Goal: Task Accomplishment & Management: Use online tool/utility

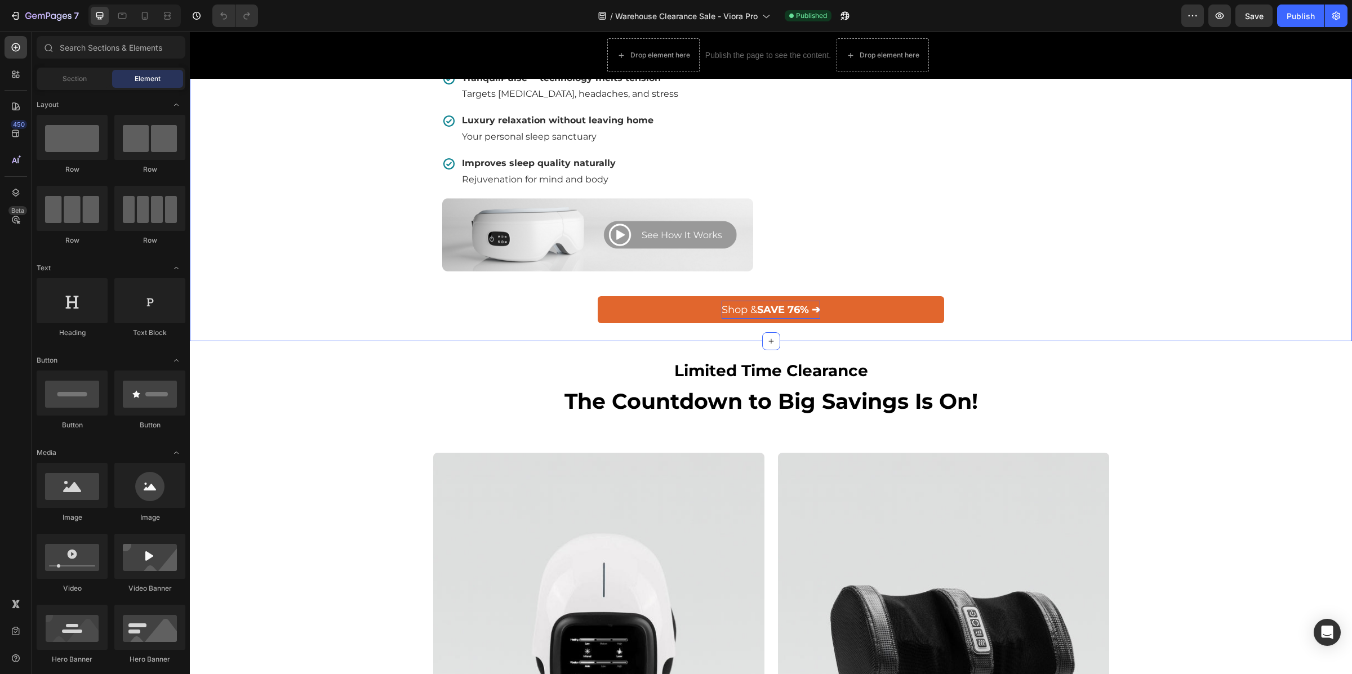
scroll to position [770, 0]
click at [372, 413] on div "Limited Time Clearance Heading The Countdown to Big Savings Is On! Heading Row" at bounding box center [770, 387] width 1145 height 57
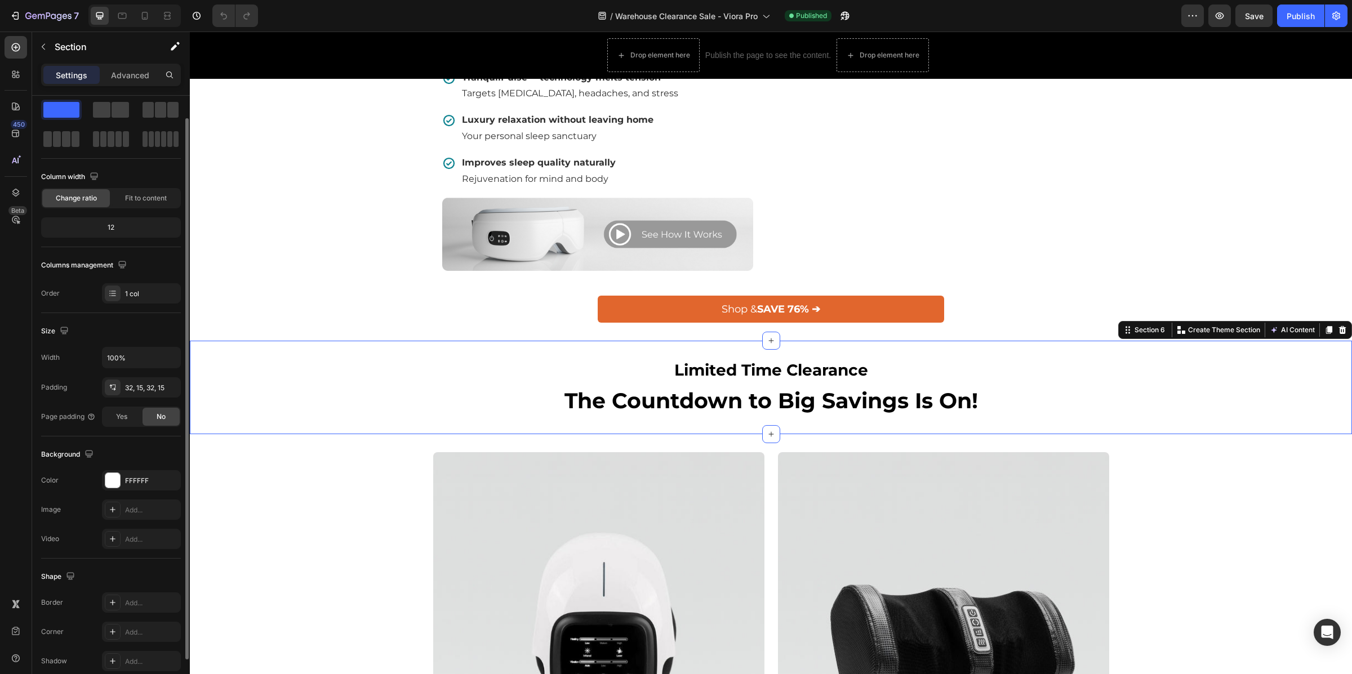
scroll to position [57, 0]
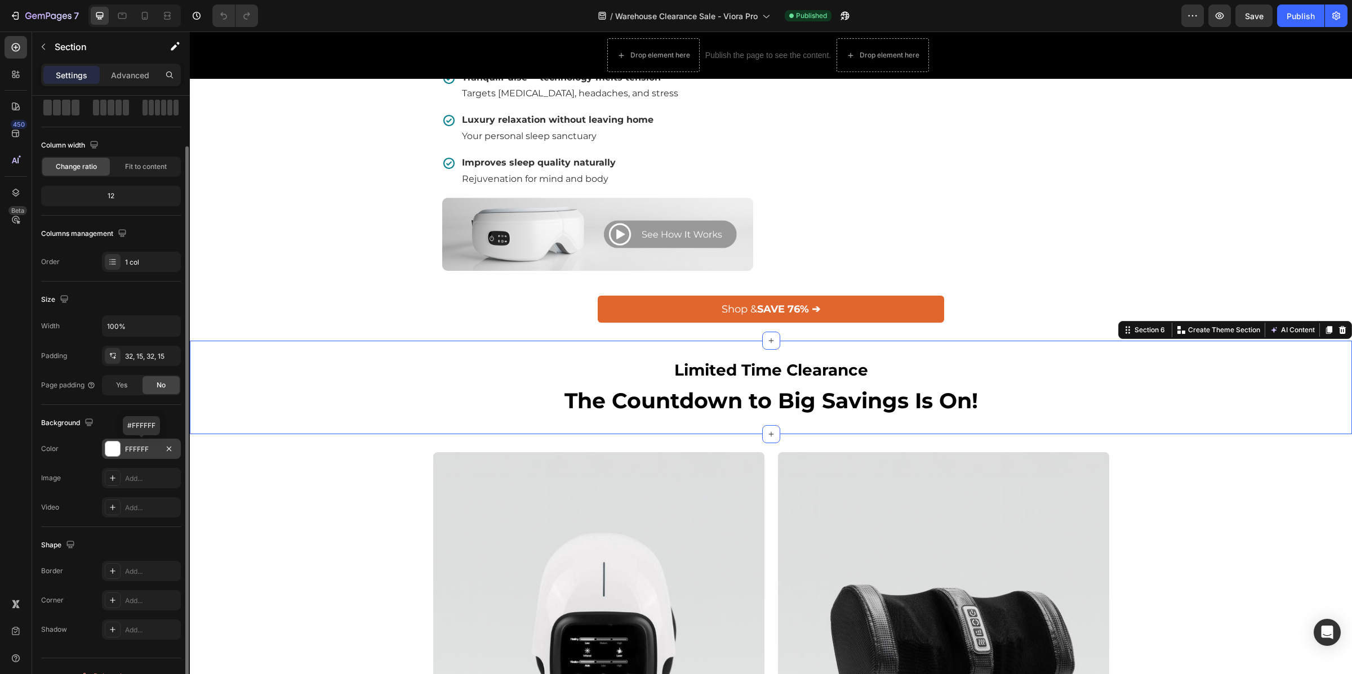
click at [110, 447] on div at bounding box center [112, 449] width 15 height 15
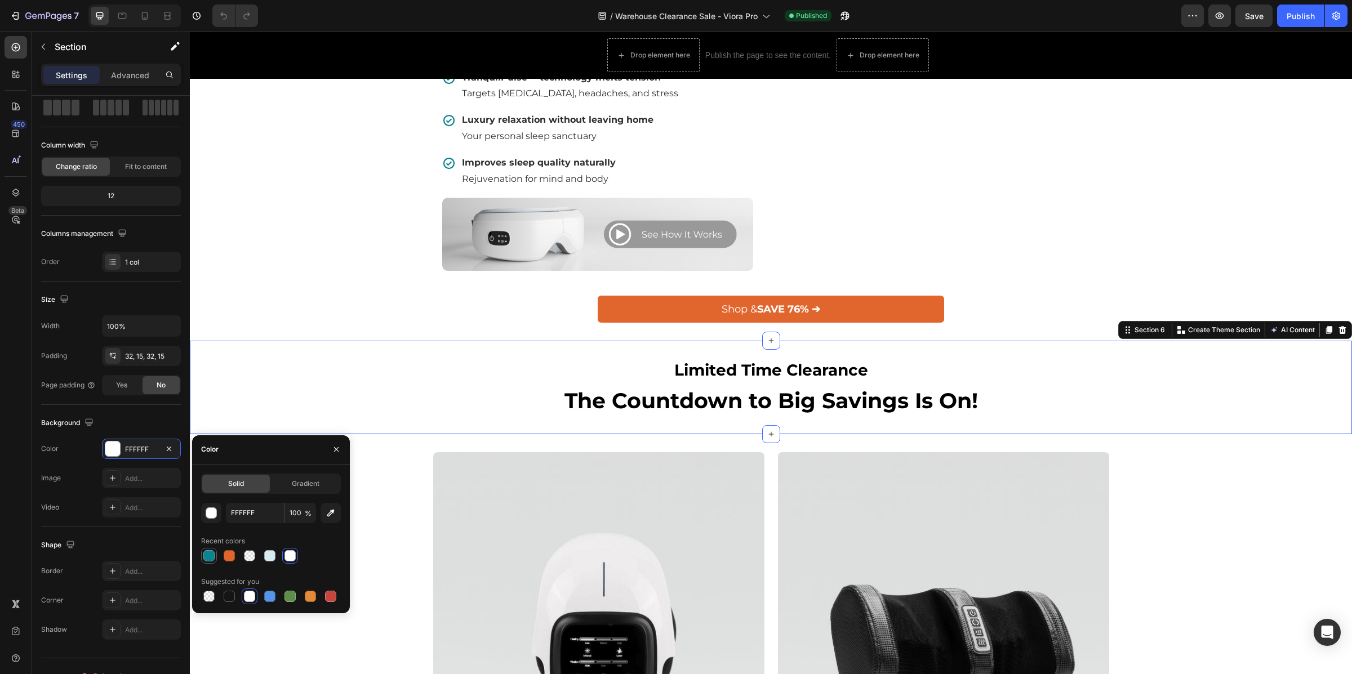
click at [204, 552] on div at bounding box center [208, 555] width 11 height 11
type input "0D8390"
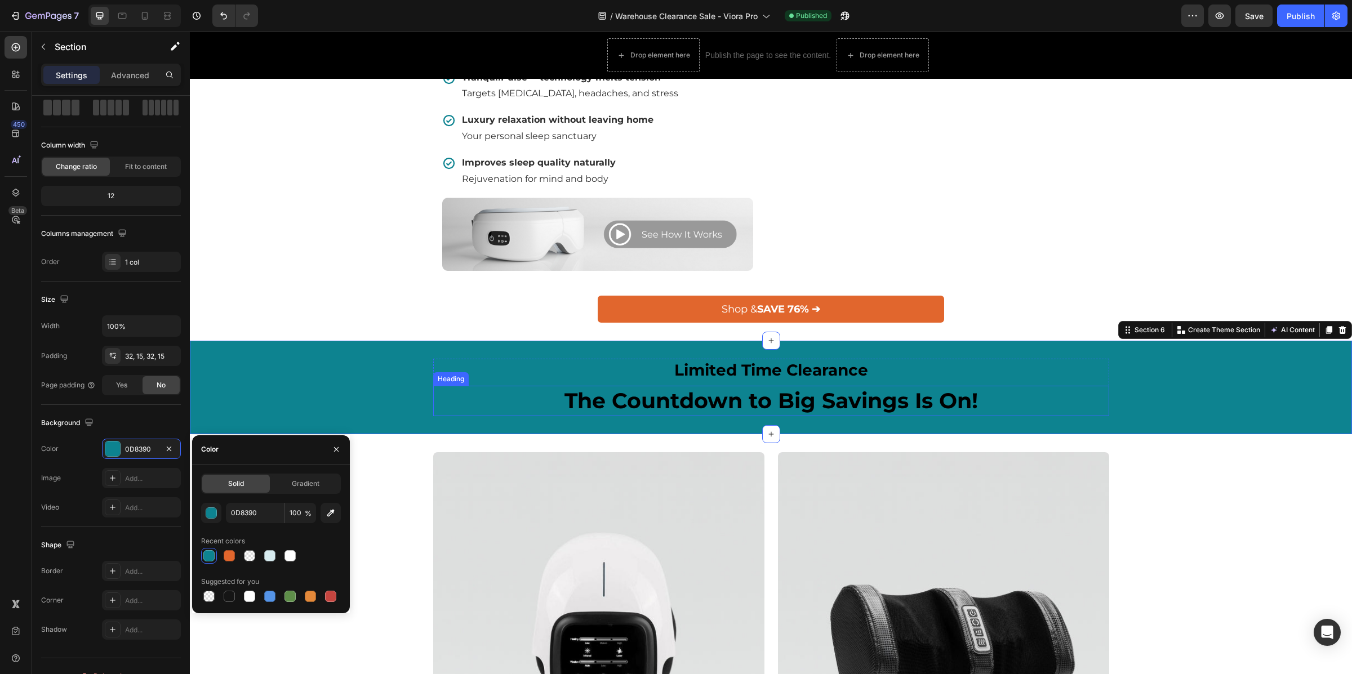
click at [706, 416] on h2 "The Countdown to Big Savings Is On!" at bounding box center [771, 401] width 676 height 30
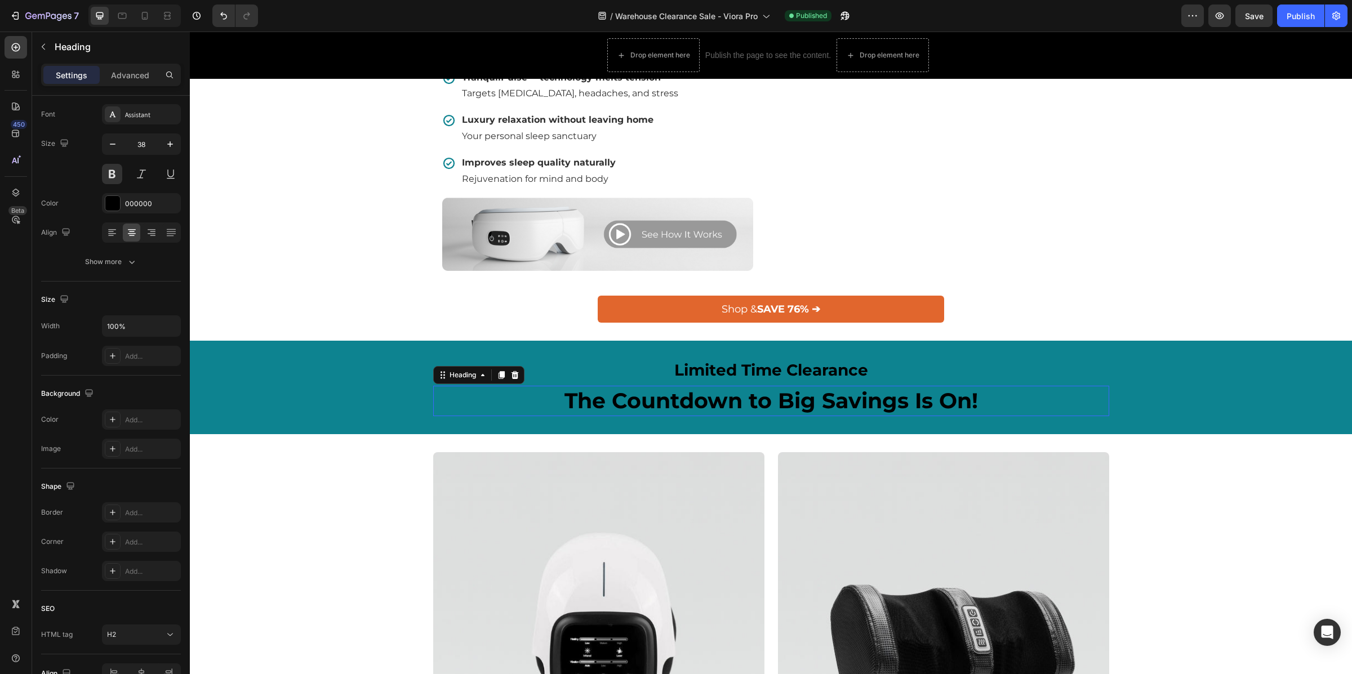
click at [706, 416] on h2 "The Countdown to Big Savings Is On!" at bounding box center [771, 401] width 676 height 30
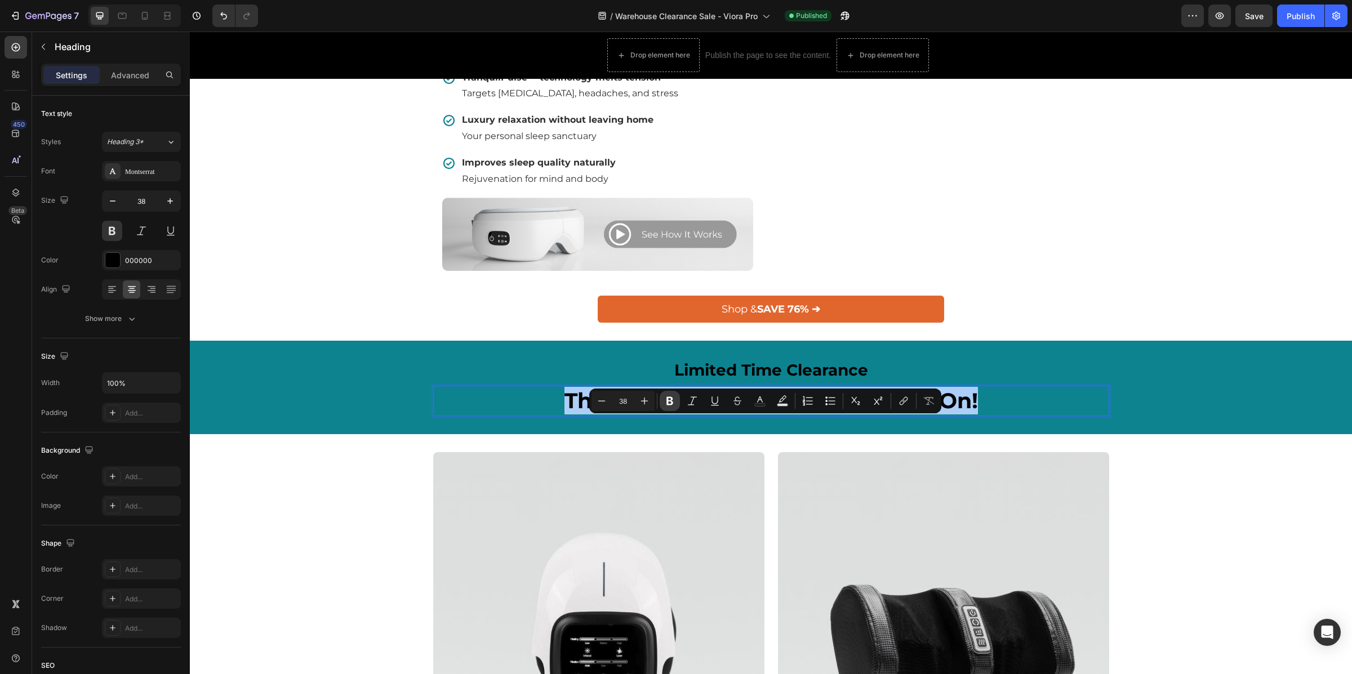
click at [672, 400] on icon "Editor contextual toolbar" at bounding box center [669, 400] width 11 height 11
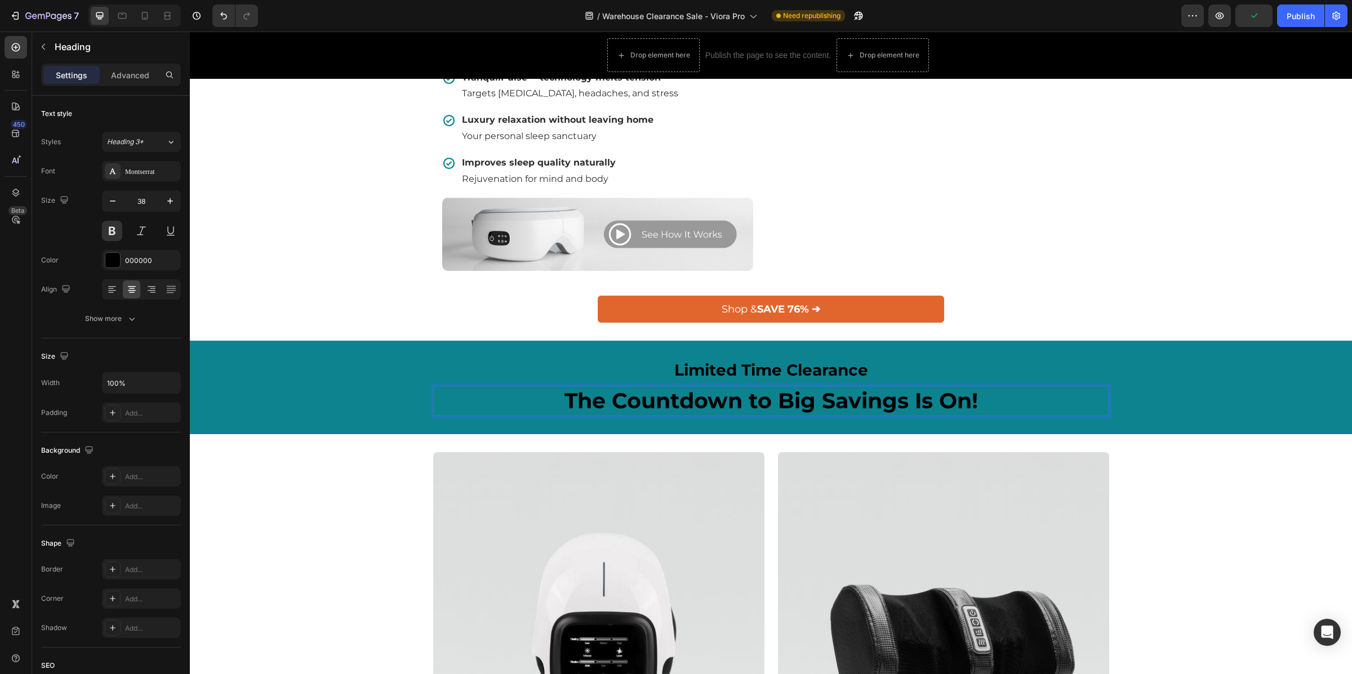
click at [729, 414] on strong "The Countdown to Big Savings Is On!" at bounding box center [770, 400] width 413 height 26
drag, startPoint x: 758, startPoint y: 439, endPoint x: 769, endPoint y: 435, distance: 11.4
click at [759, 414] on strong "The Countdown to Big Savings Is On!" at bounding box center [770, 400] width 413 height 26
click at [775, 414] on strong "The Countdown to Big Savings Is On!" at bounding box center [770, 400] width 413 height 26
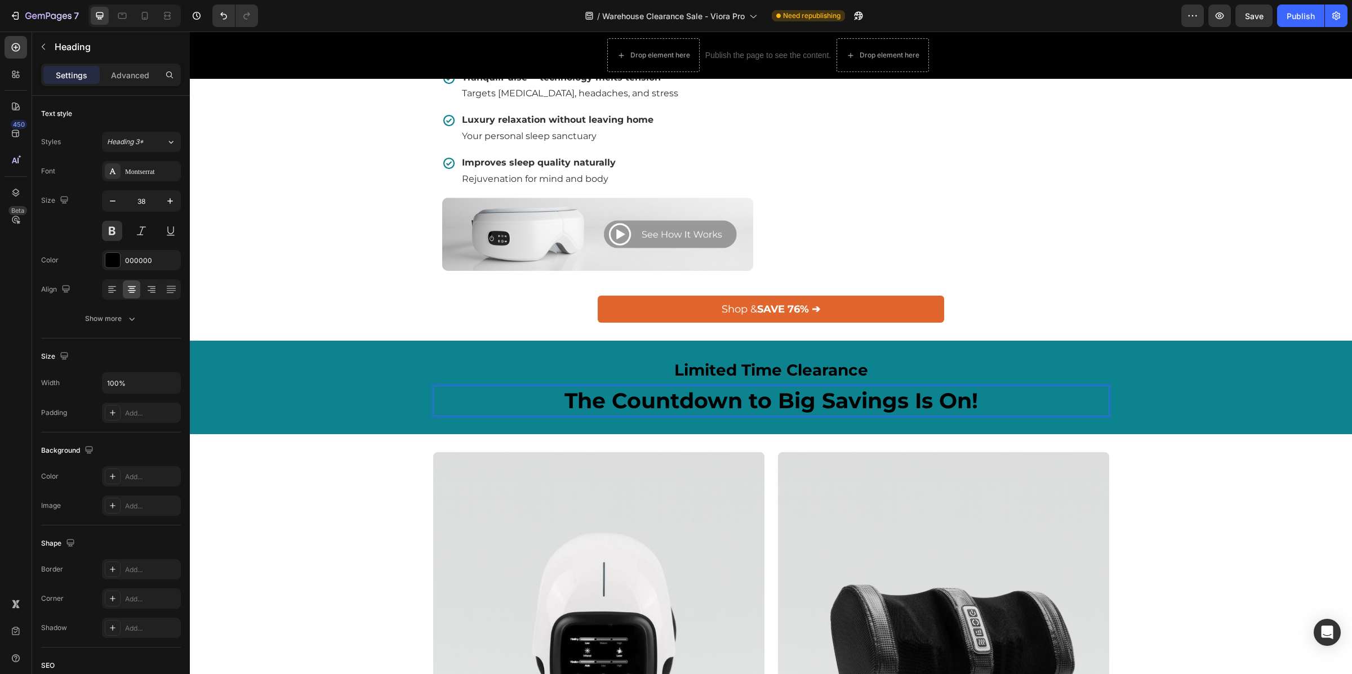
click at [804, 414] on strong "The Countdown to Big Savings Is On!" at bounding box center [770, 400] width 413 height 26
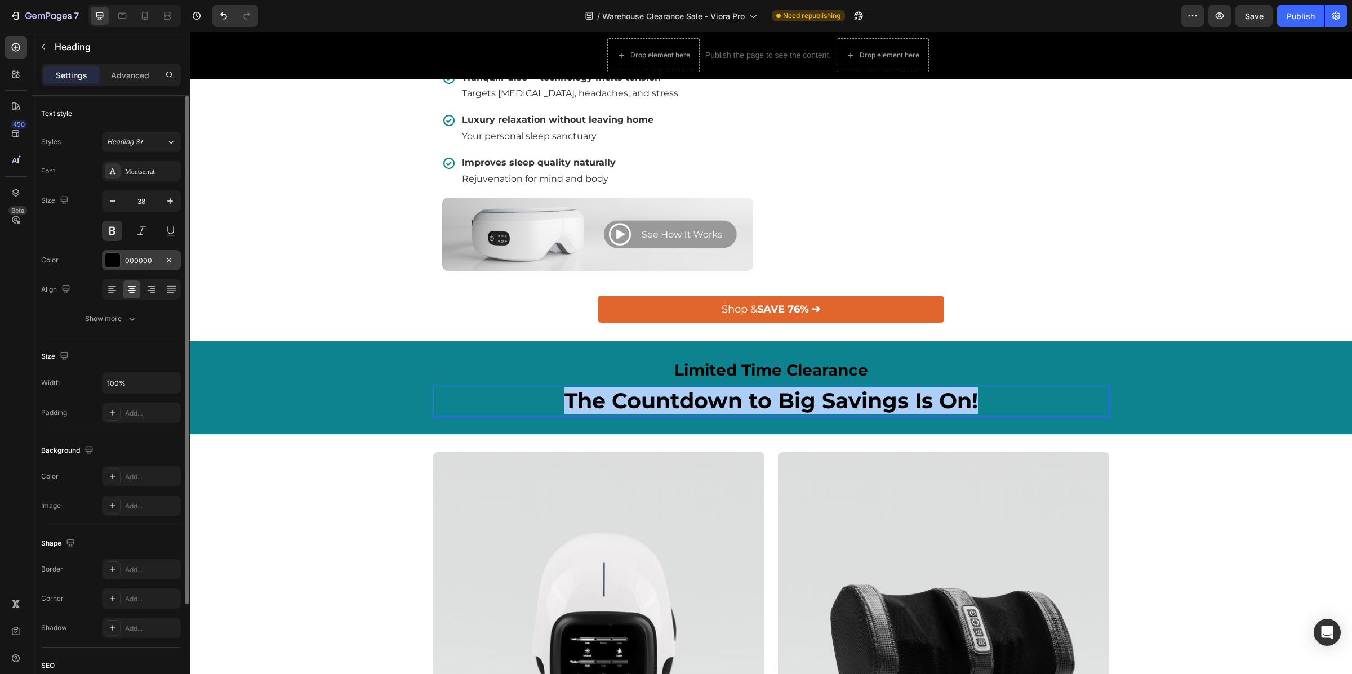
click at [113, 261] on div at bounding box center [112, 260] width 15 height 15
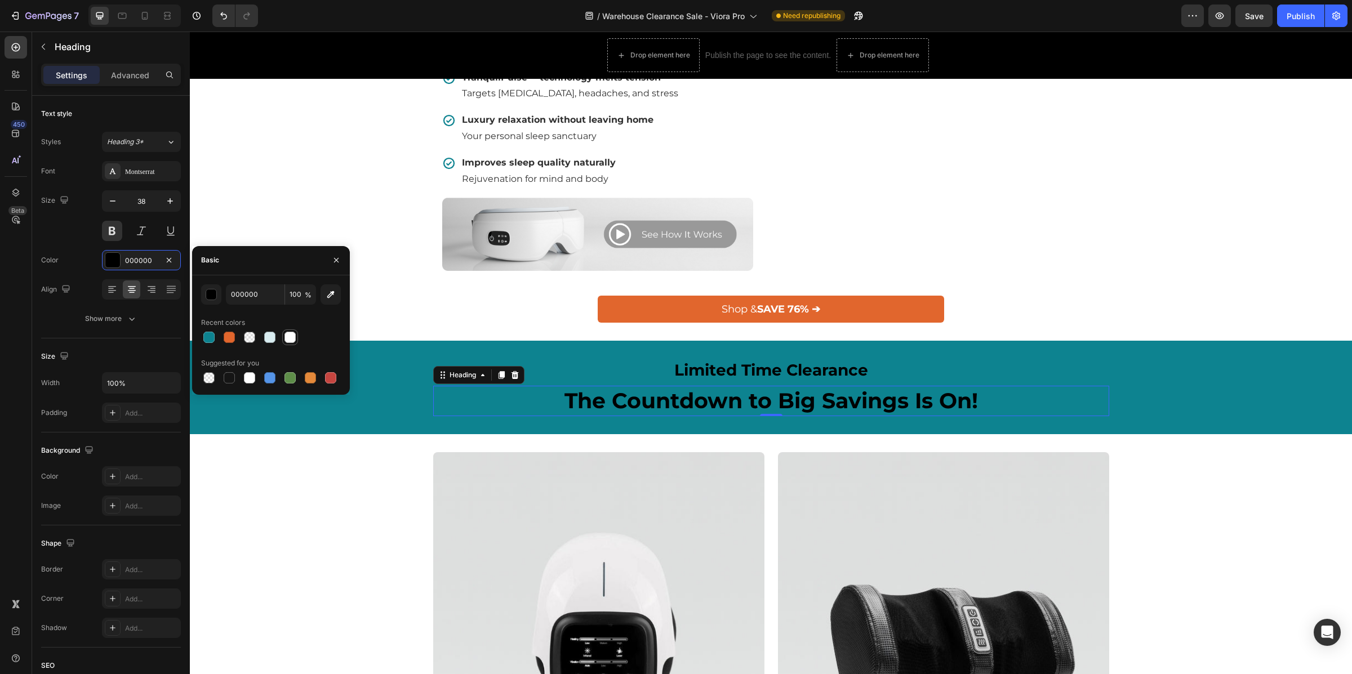
click at [292, 341] on div at bounding box center [289, 337] width 11 height 11
type input "FFFFFF"
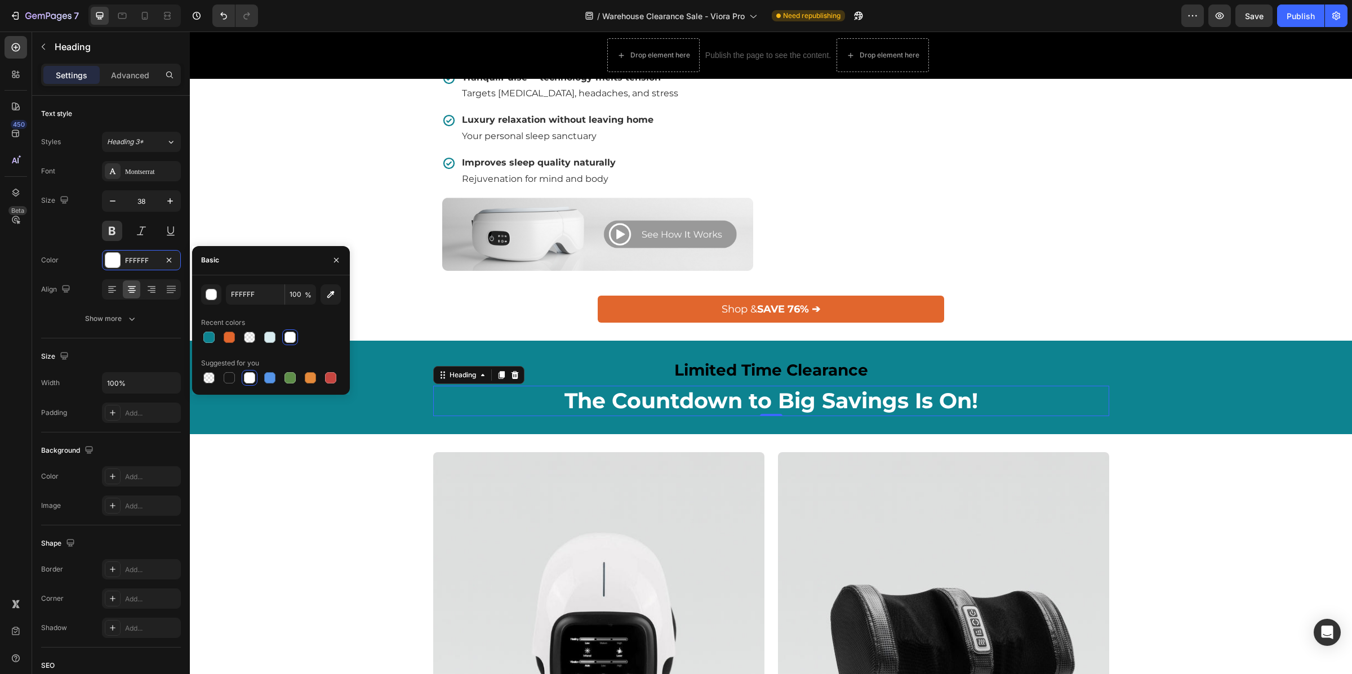
click at [763, 381] on h2 "Limited Time Clearance" at bounding box center [771, 370] width 676 height 23
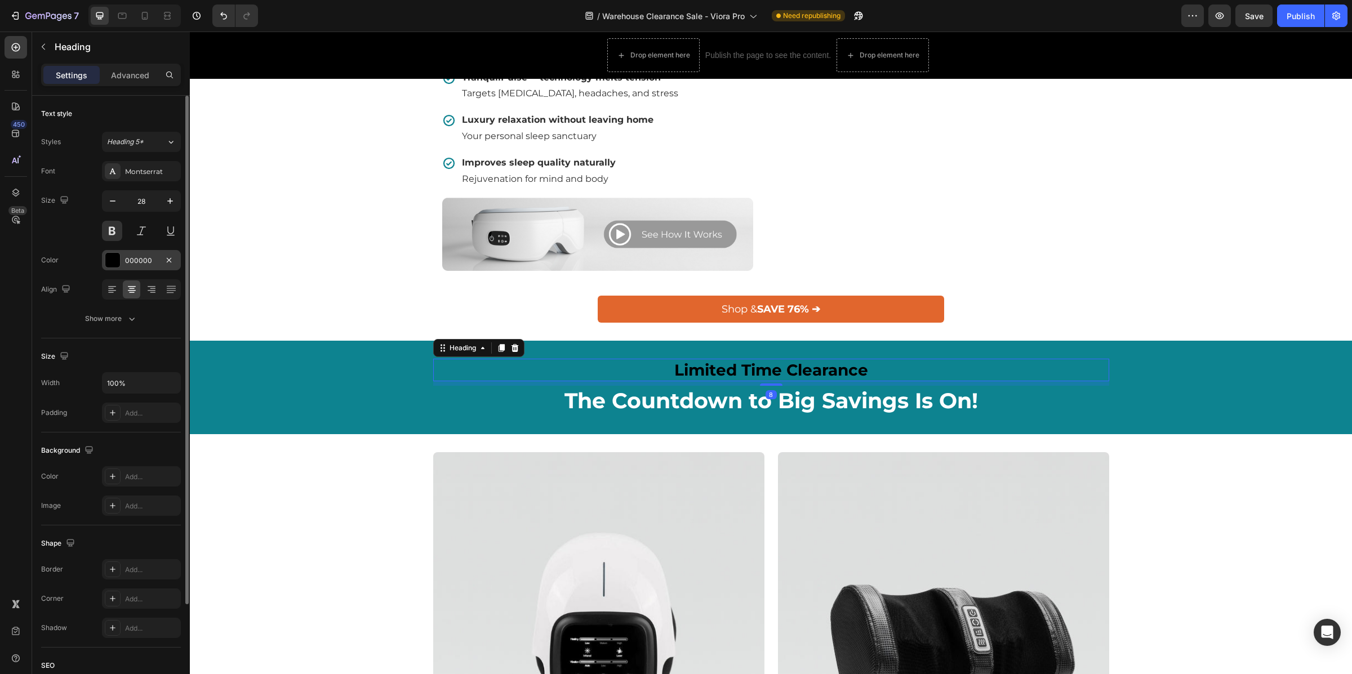
click at [106, 261] on div at bounding box center [112, 260] width 15 height 15
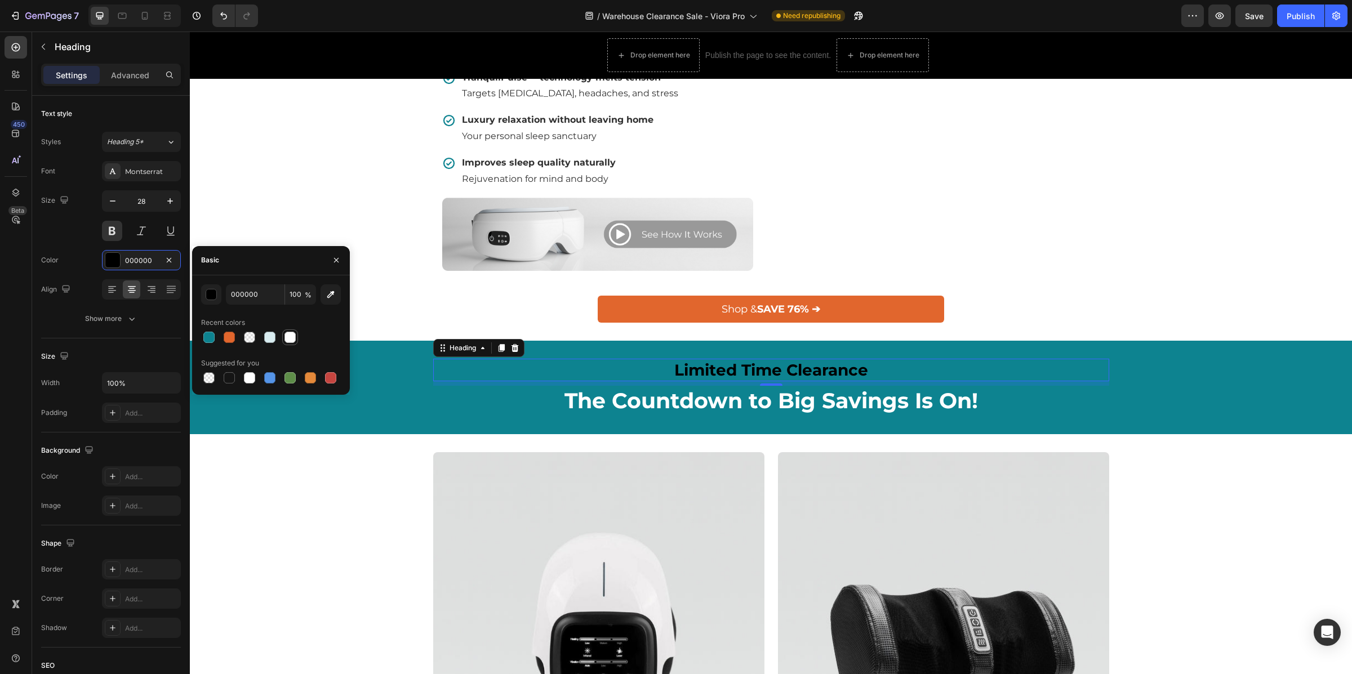
click at [288, 337] on div at bounding box center [289, 337] width 11 height 11
type input "FFFFFF"
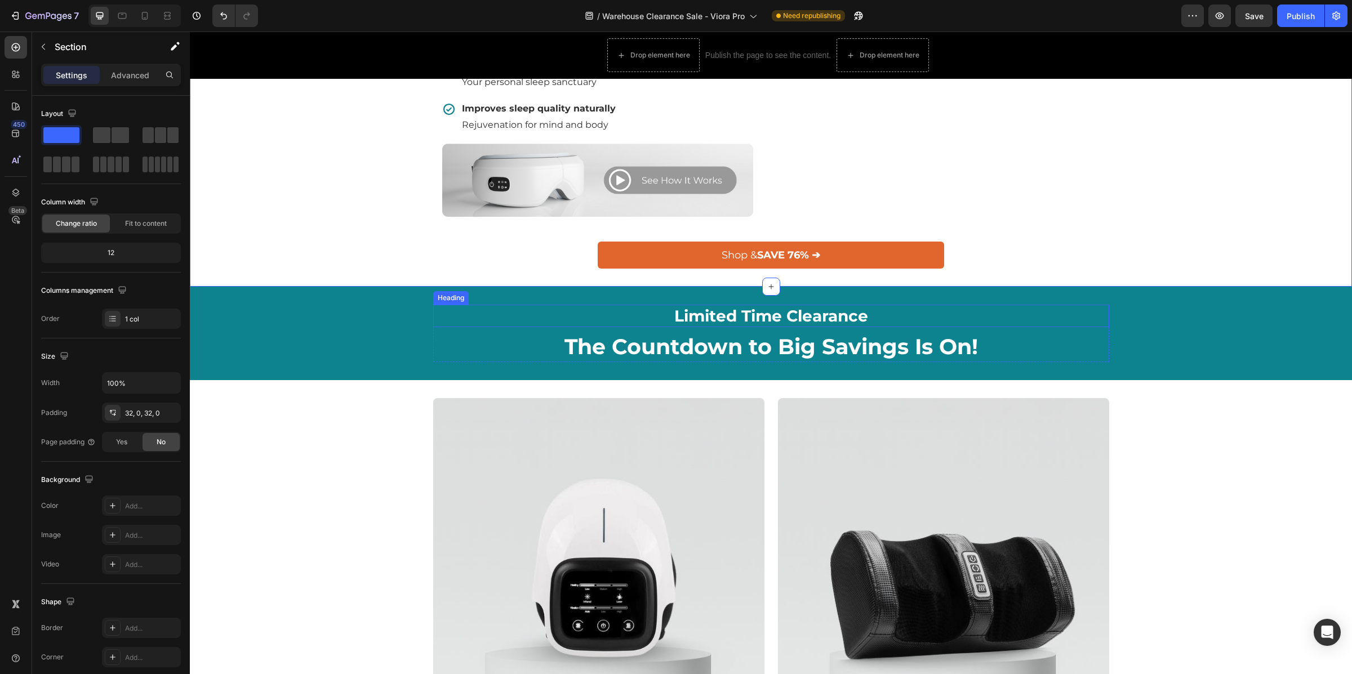
scroll to position [809, 0]
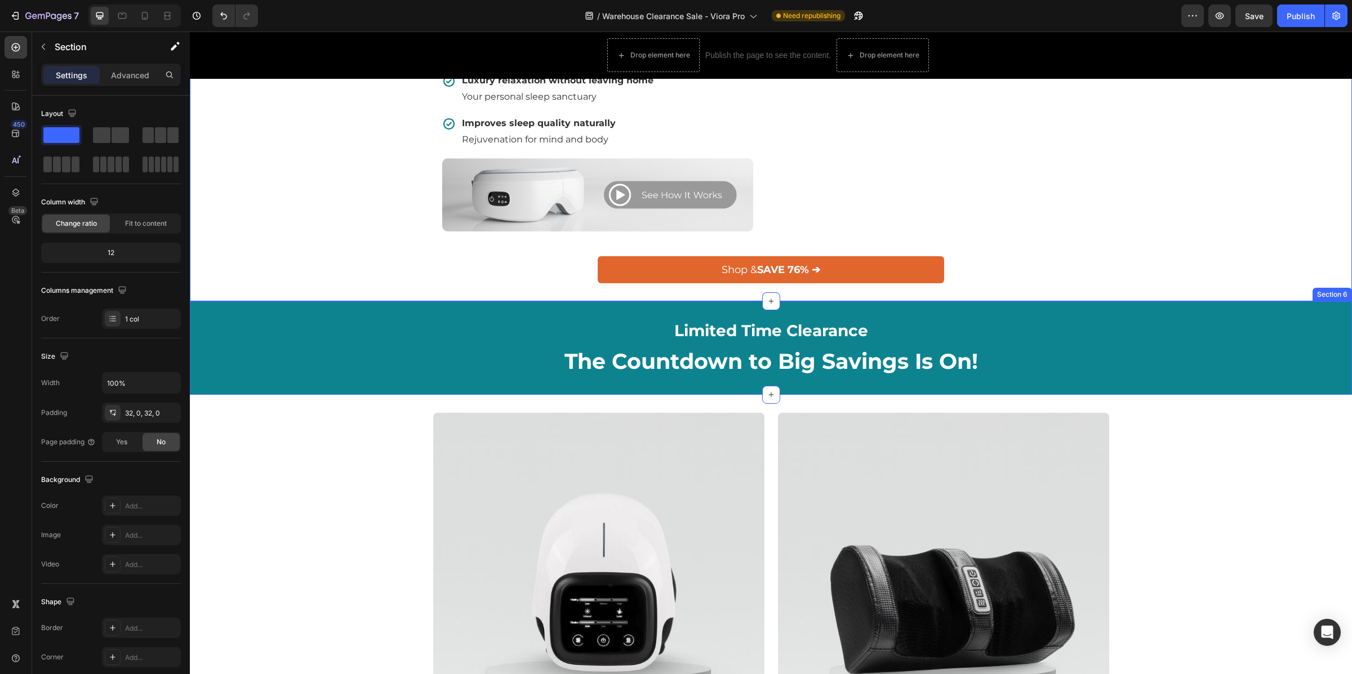
click at [834, 342] on h2 "Limited Time Clearance" at bounding box center [771, 330] width 676 height 23
click at [361, 375] on div "Limited Time Clearance Heading ⁠⁠⁠⁠⁠⁠⁠ The Countdown to Big Savings Is On! Head…" at bounding box center [770, 347] width 1145 height 57
click at [121, 81] on div "Advanced" at bounding box center [130, 75] width 56 height 18
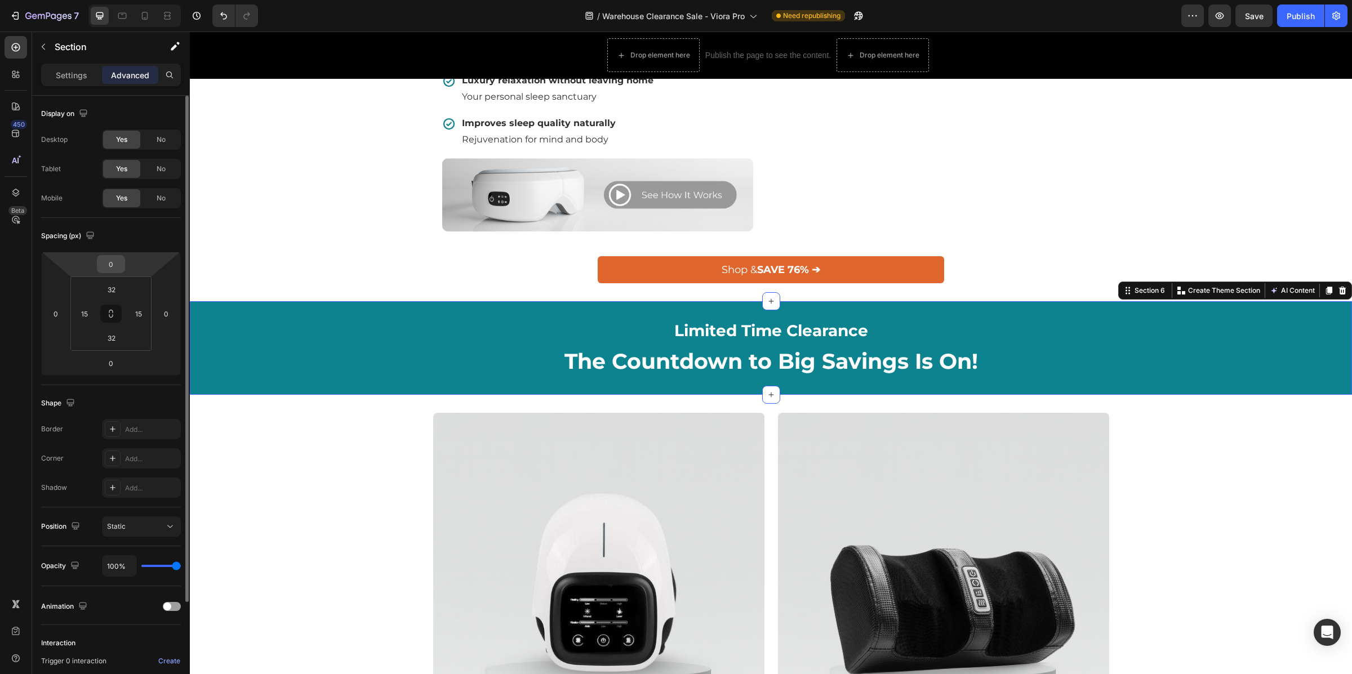
click at [121, 264] on input "0" at bounding box center [111, 264] width 23 height 17
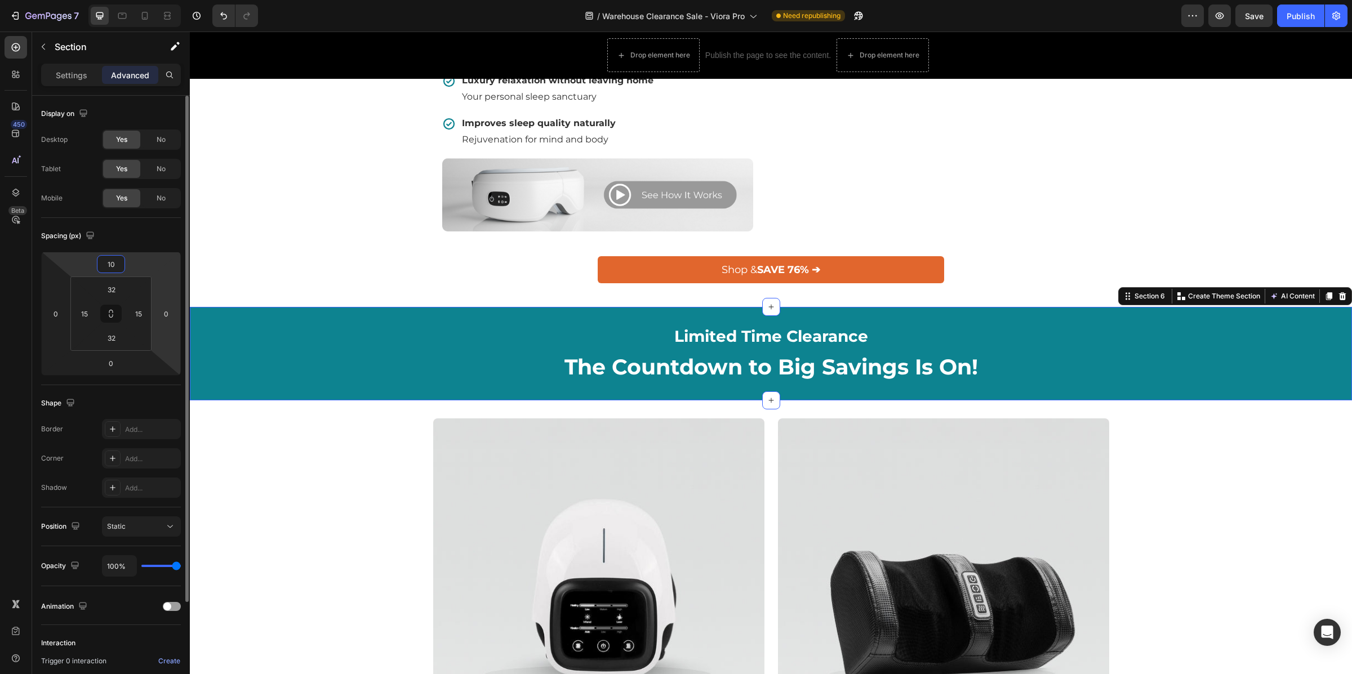
type input "1"
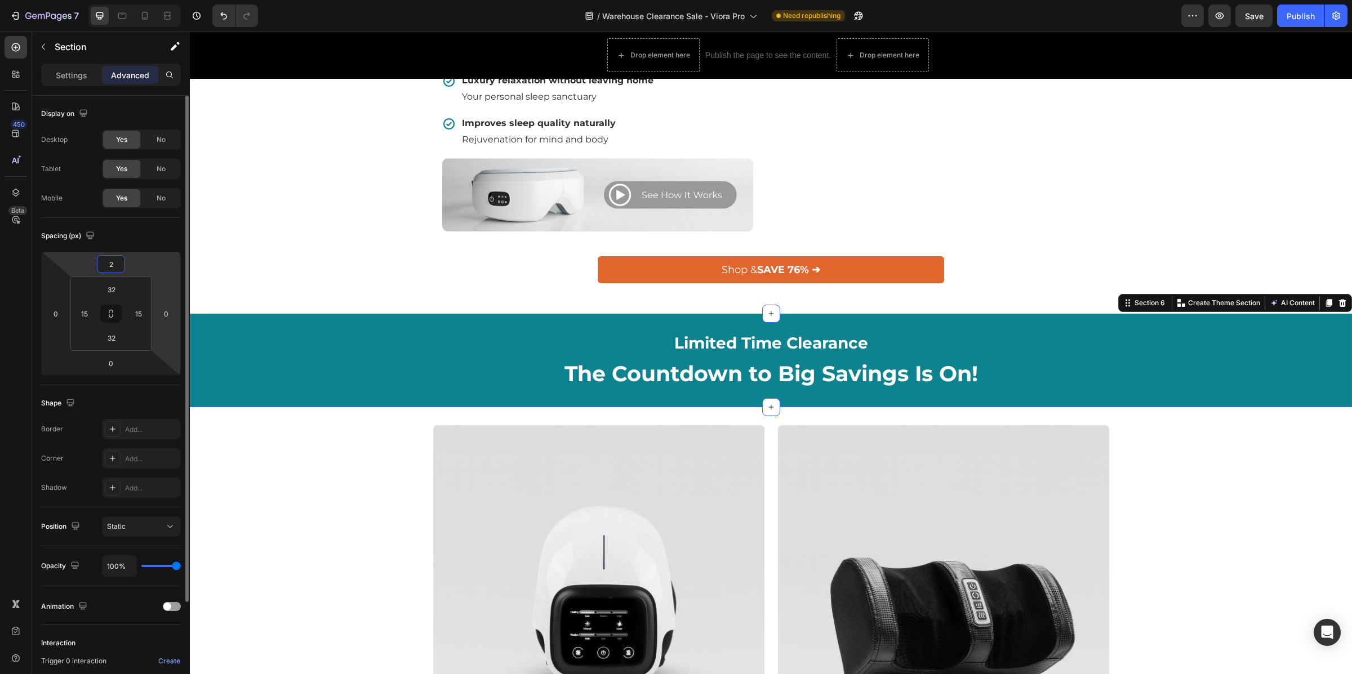
type input "24"
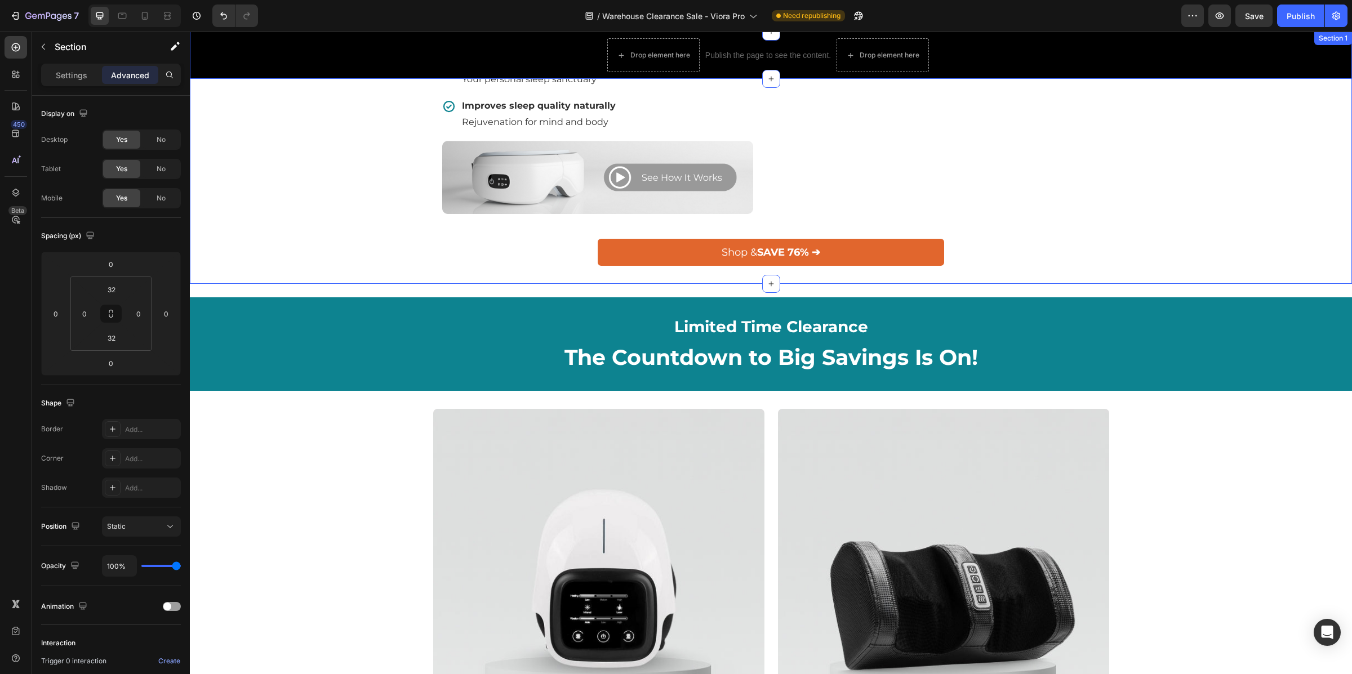
scroll to position [840, 0]
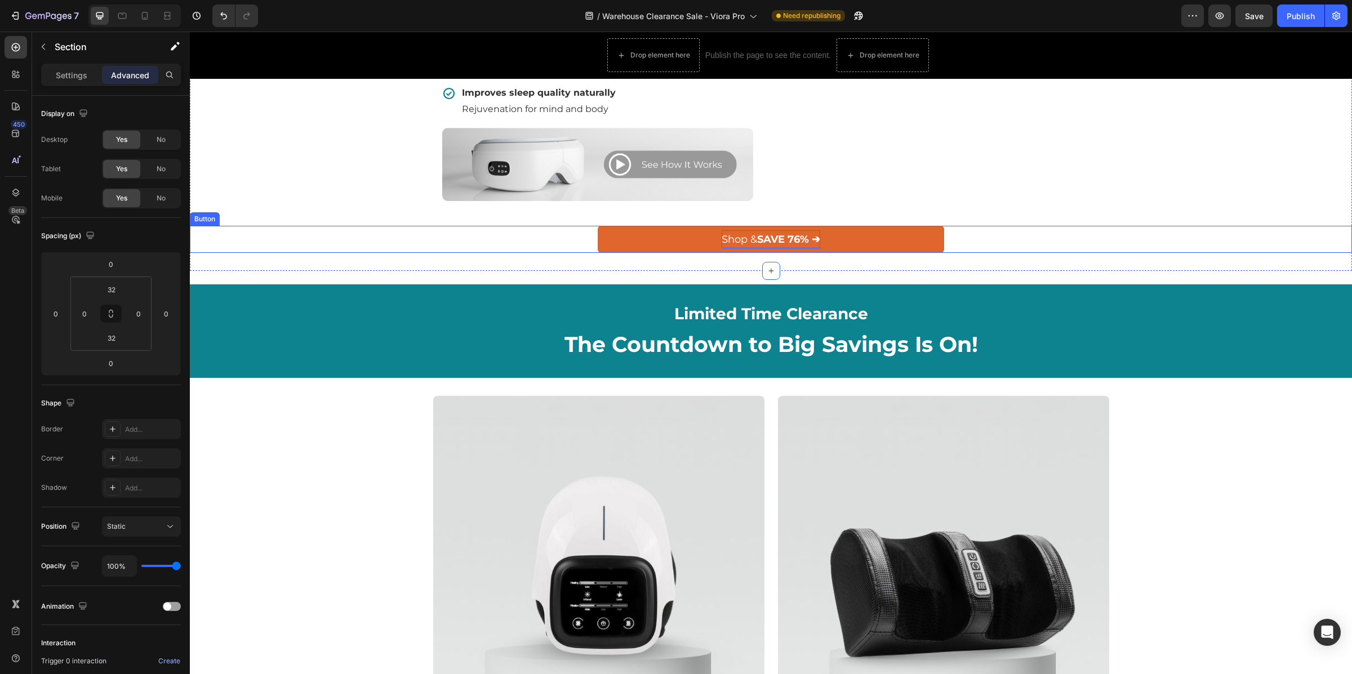
click at [813, 246] on strong "SAVE 76% ➔" at bounding box center [788, 239] width 63 height 12
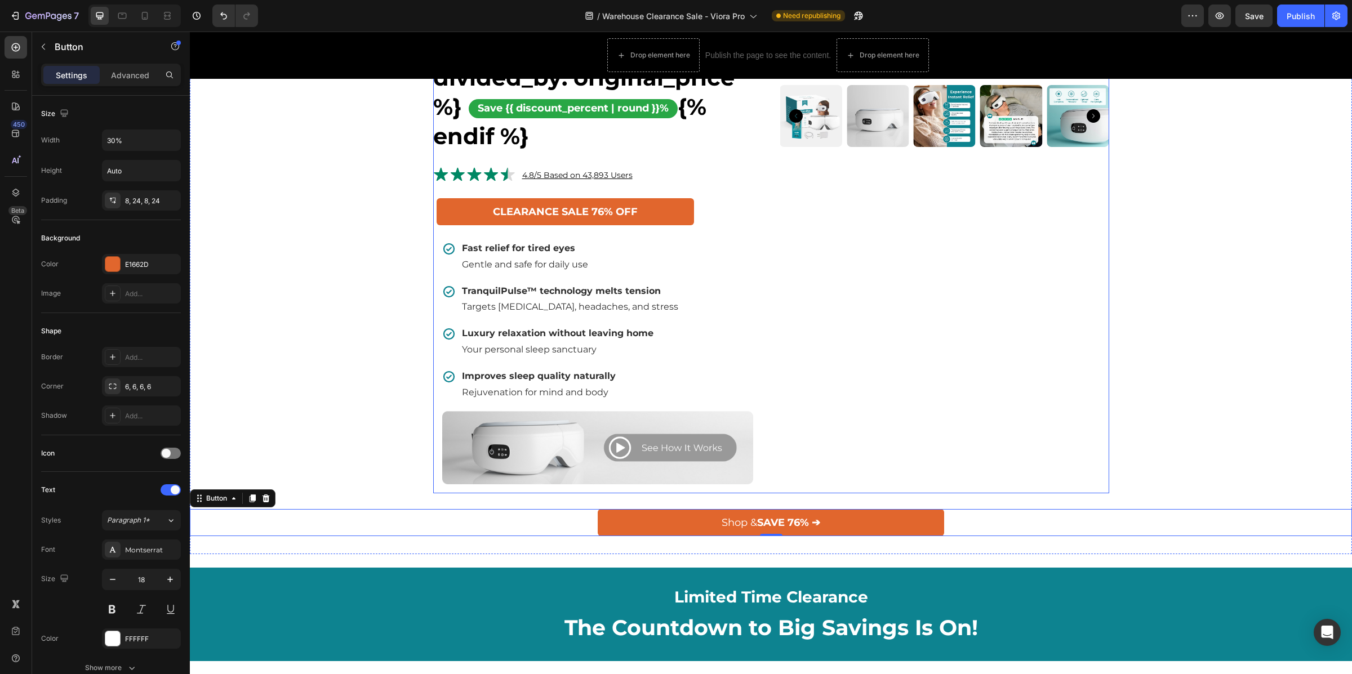
scroll to position [577, 0]
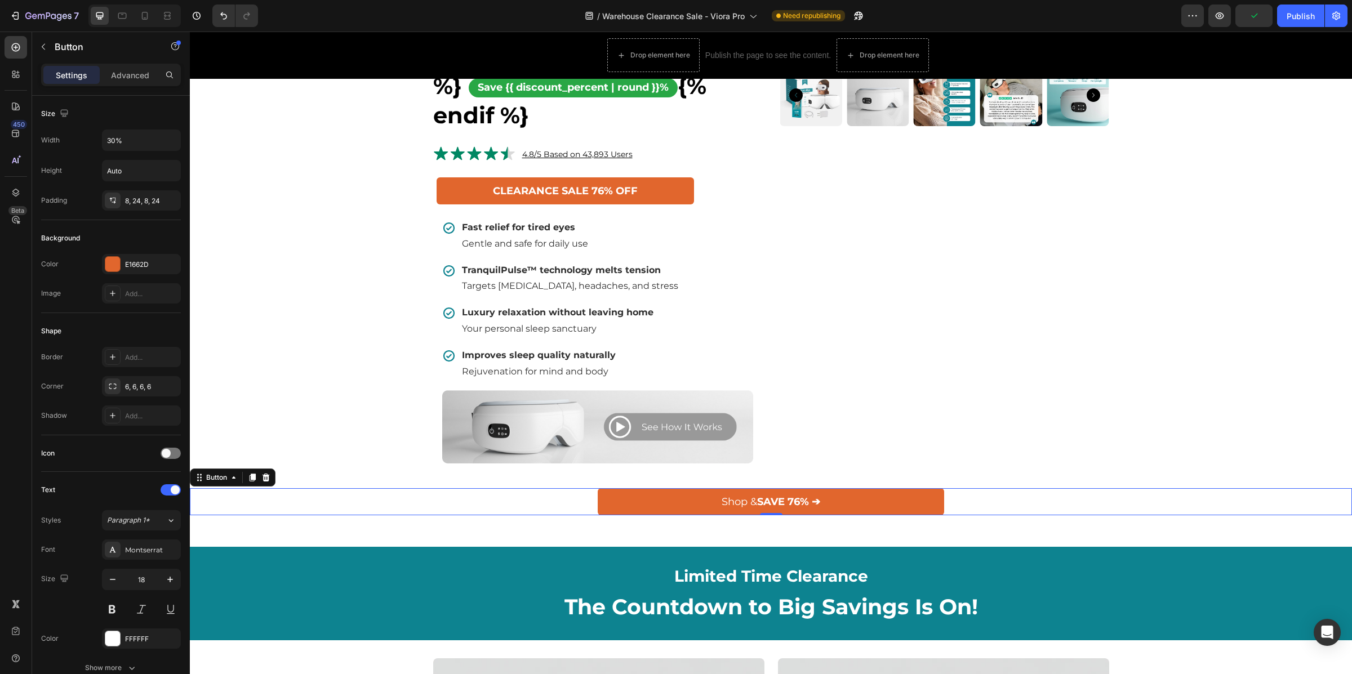
click at [852, 515] on link "Shop & SAVE 76% ➔" at bounding box center [771, 501] width 346 height 27
click at [1292, 14] on div "Publish" at bounding box center [1300, 16] width 28 height 12
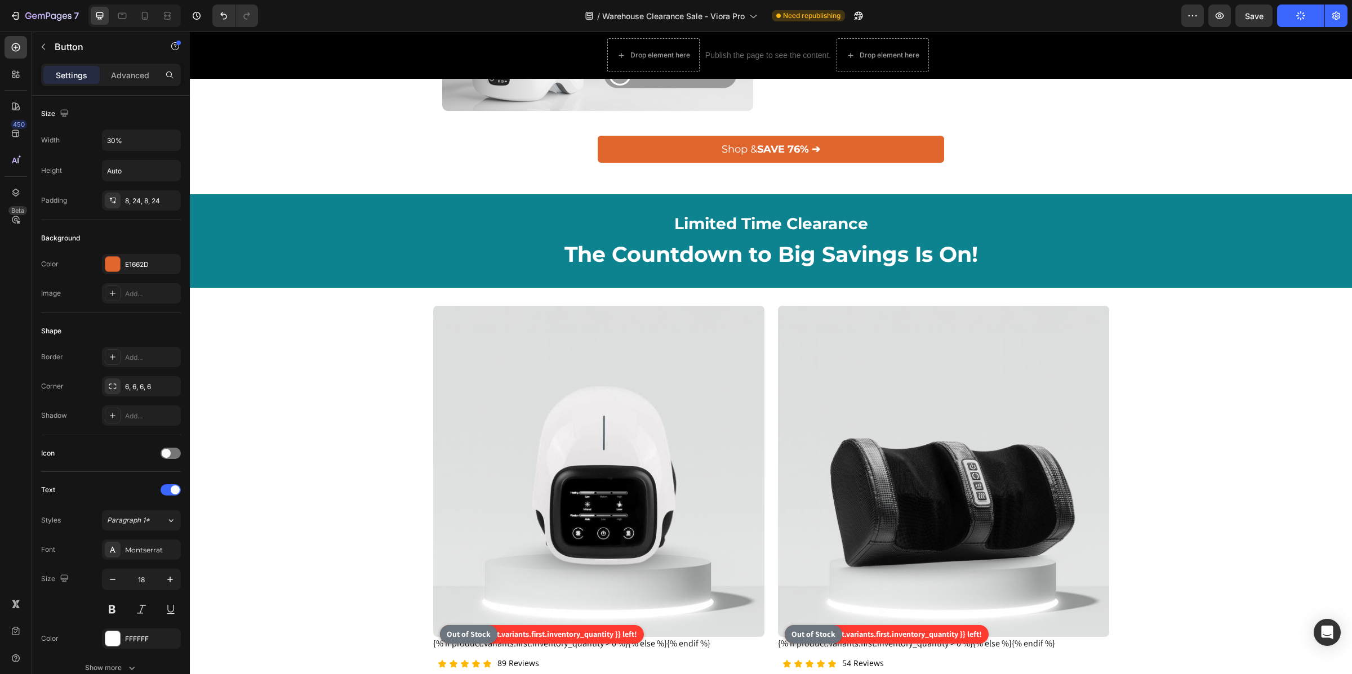
scroll to position [902, 0]
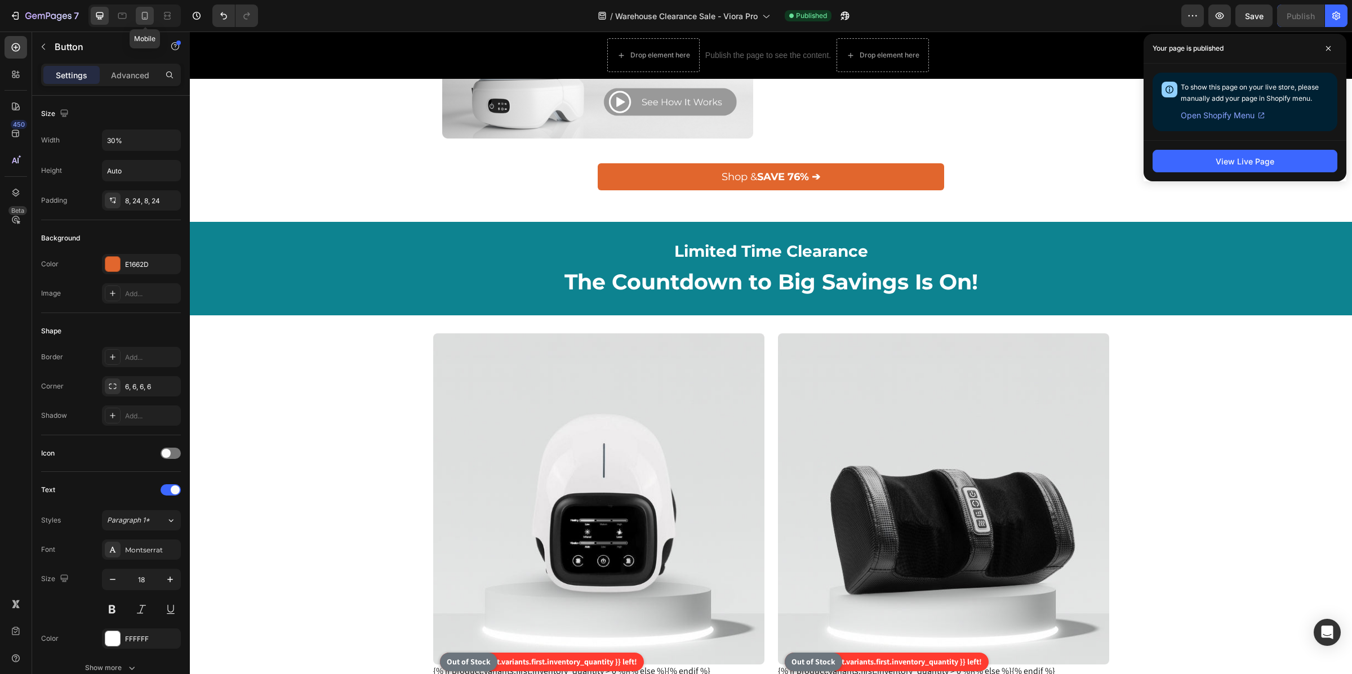
click at [142, 17] on icon at bounding box center [145, 16] width 6 height 8
type input "7000%"
type input "14"
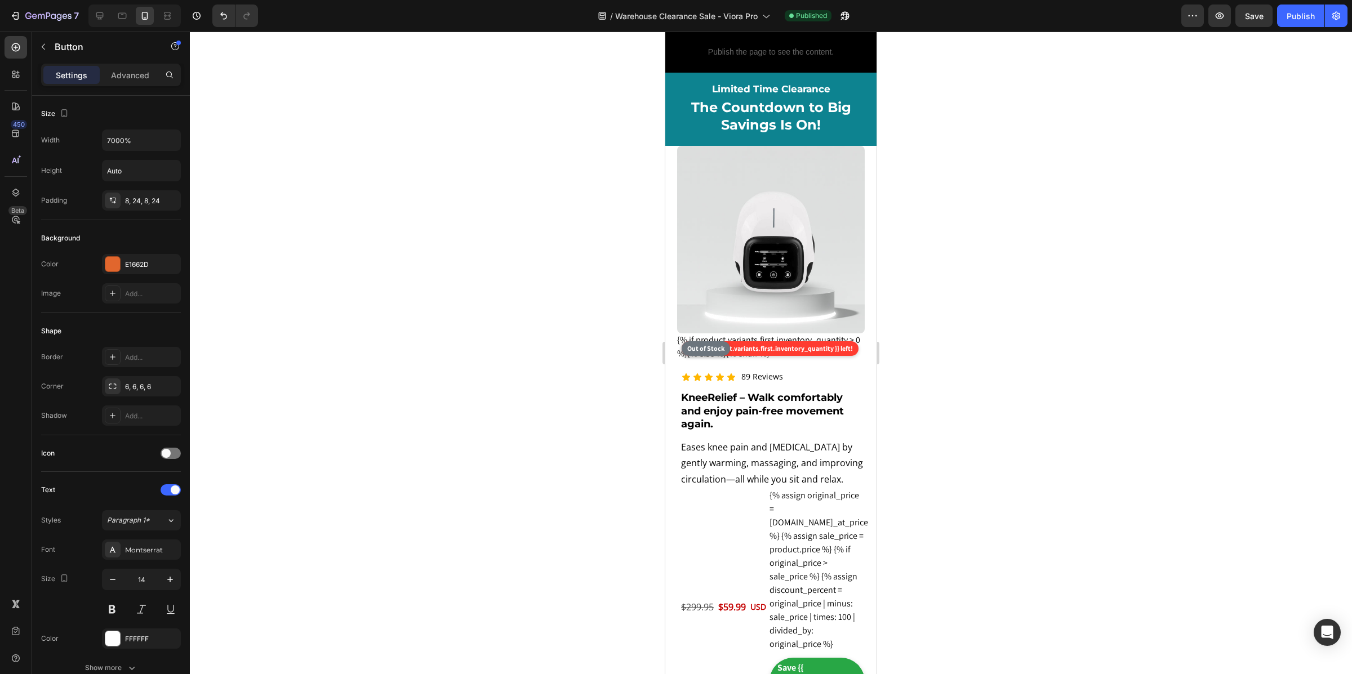
scroll to position [1222, 0]
click at [671, 145] on div "Limited Time Clearance Heading The Countdown to Big Savings Is On! Heading Row …" at bounding box center [770, 107] width 211 height 76
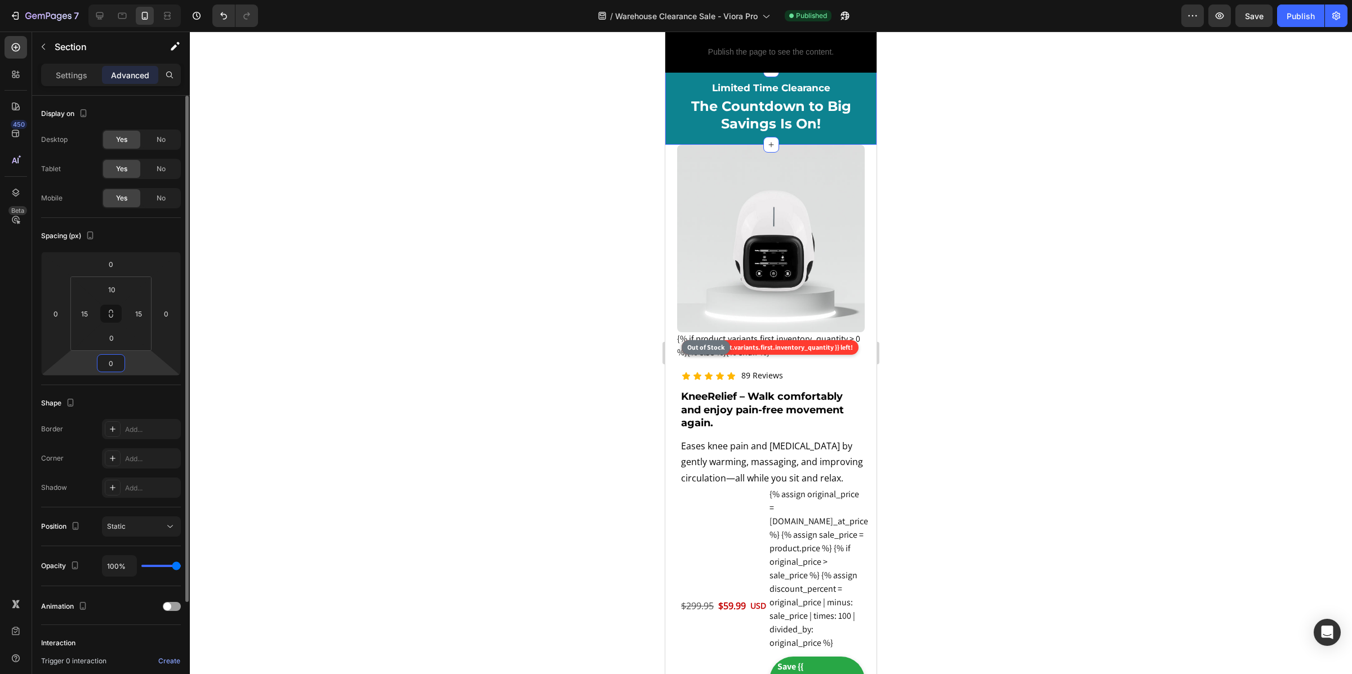
click at [121, 362] on input "0" at bounding box center [111, 363] width 23 height 17
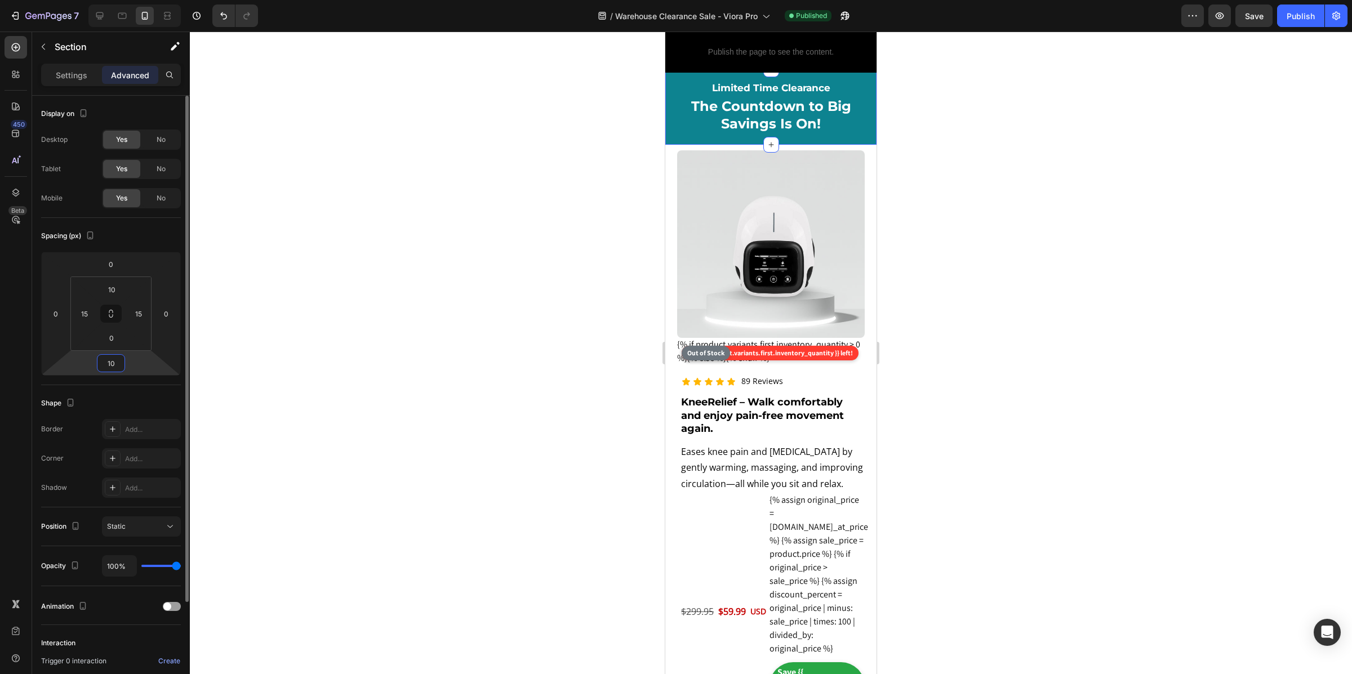
type input "1"
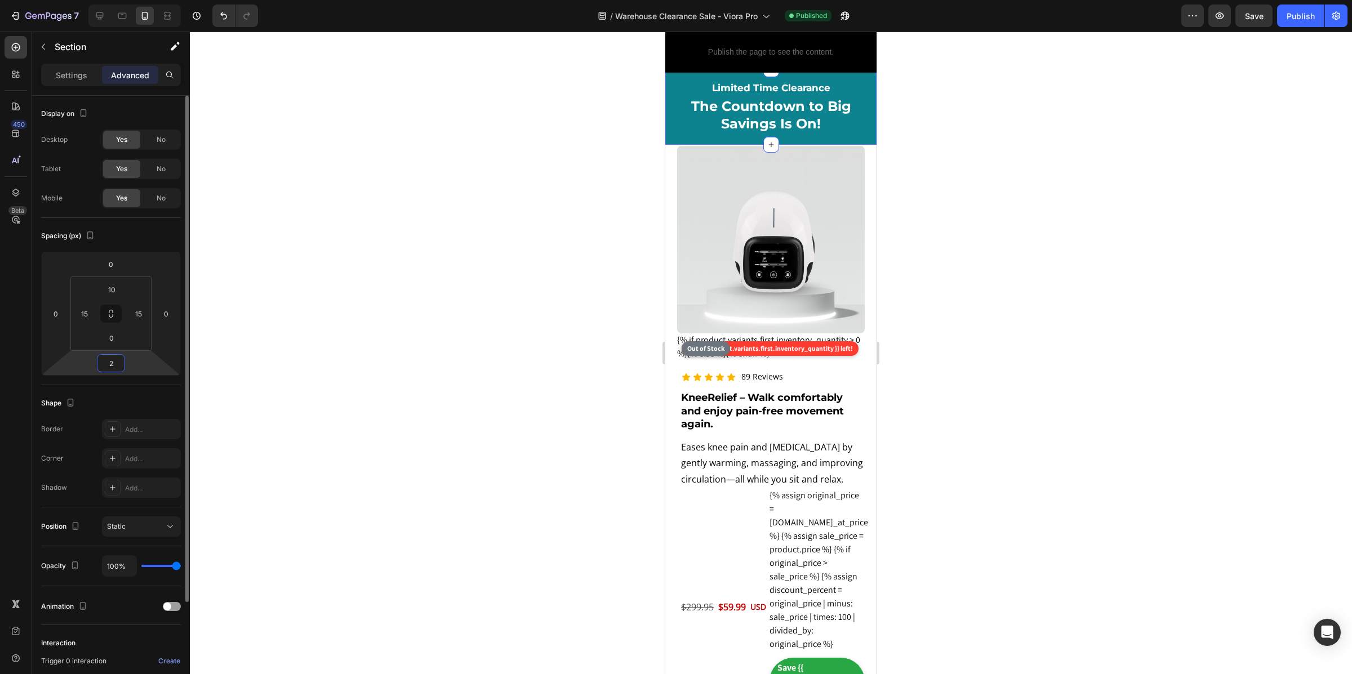
type input "24"
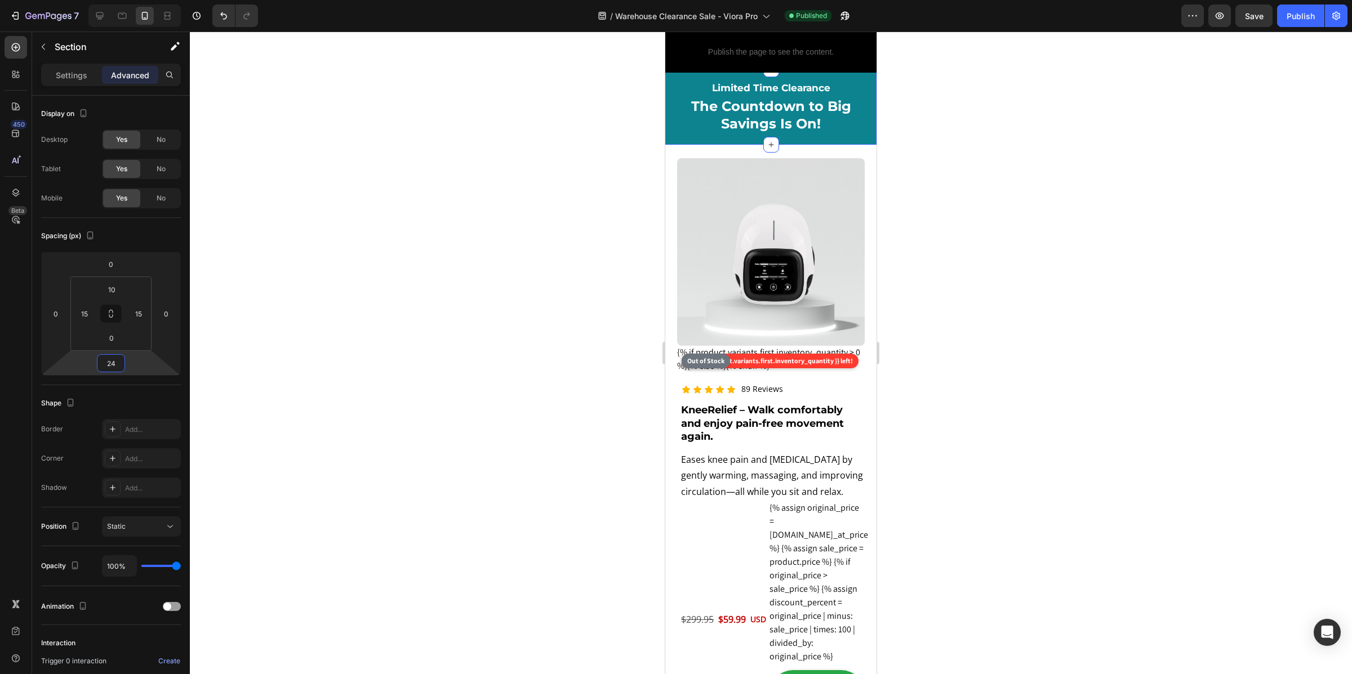
click at [436, 211] on div at bounding box center [771, 353] width 1162 height 643
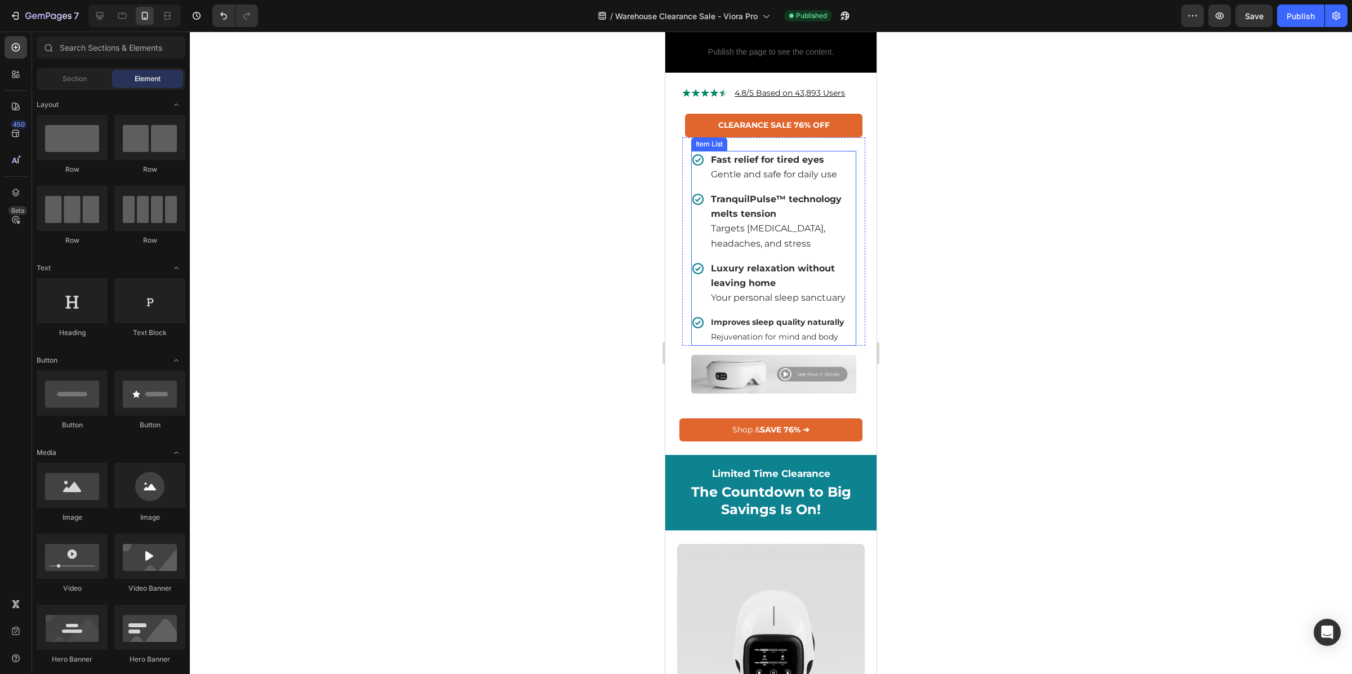
scroll to position [852, 0]
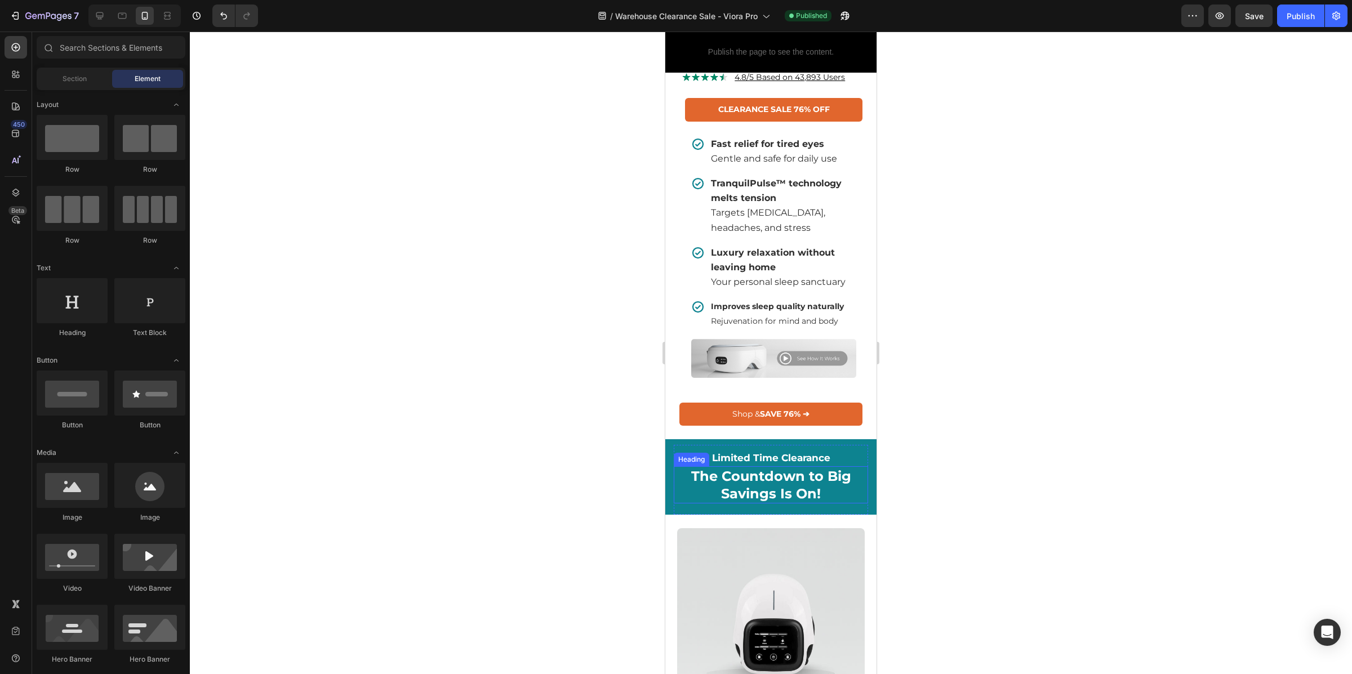
click at [675, 503] on h2 "The Countdown to Big Savings Is On!" at bounding box center [771, 484] width 194 height 37
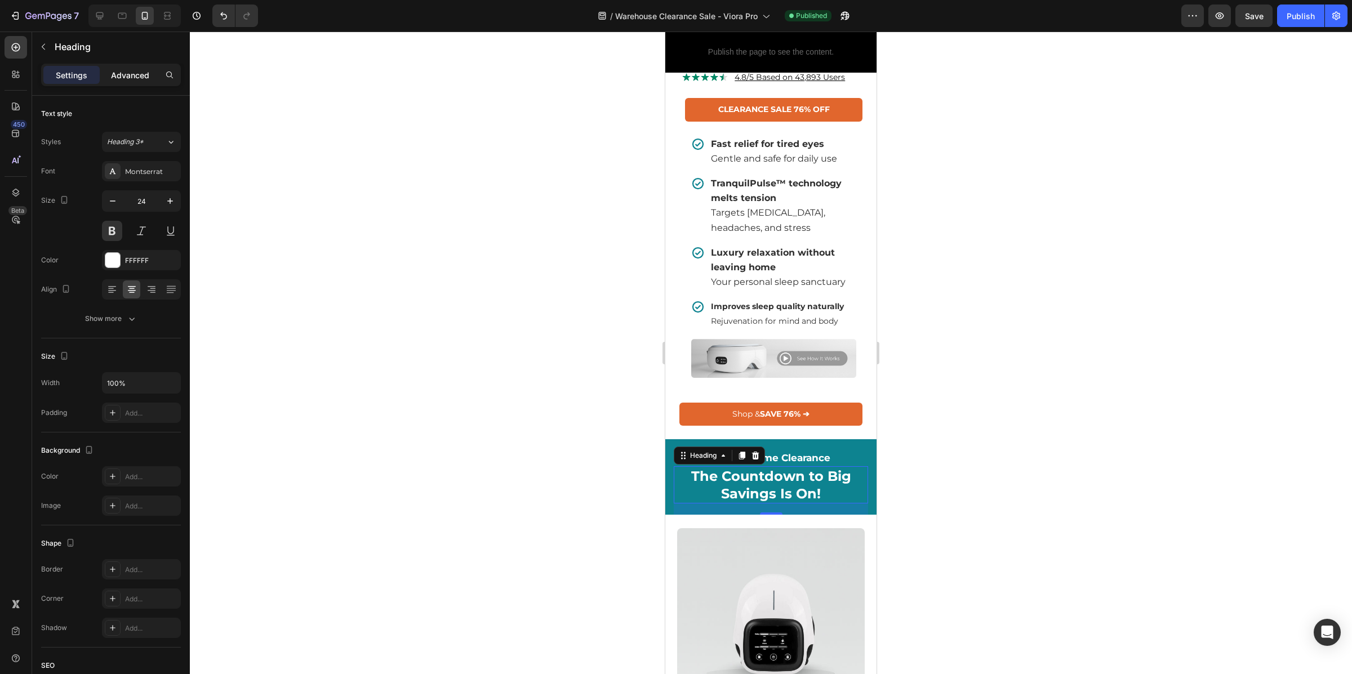
click at [141, 77] on p "Advanced" at bounding box center [130, 75] width 38 height 12
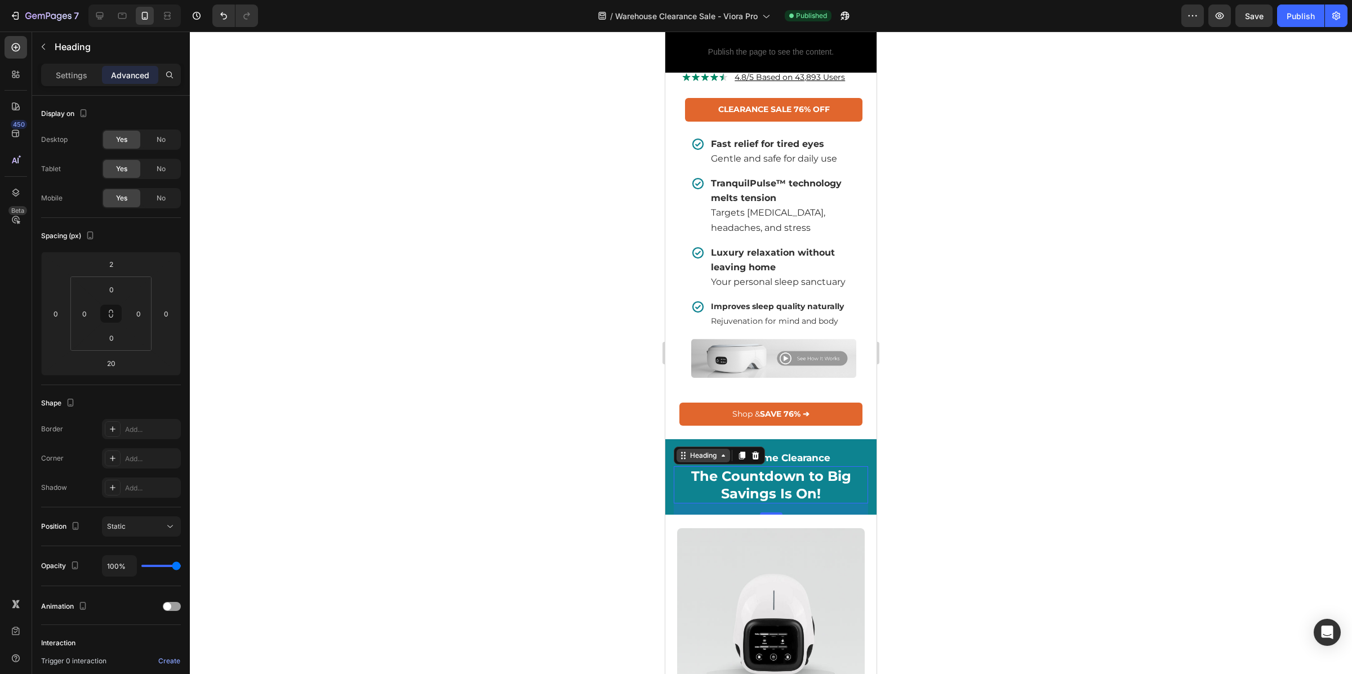
click at [690, 461] on div "Heading" at bounding box center [703, 456] width 31 height 10
click at [627, 496] on div at bounding box center [771, 353] width 1162 height 643
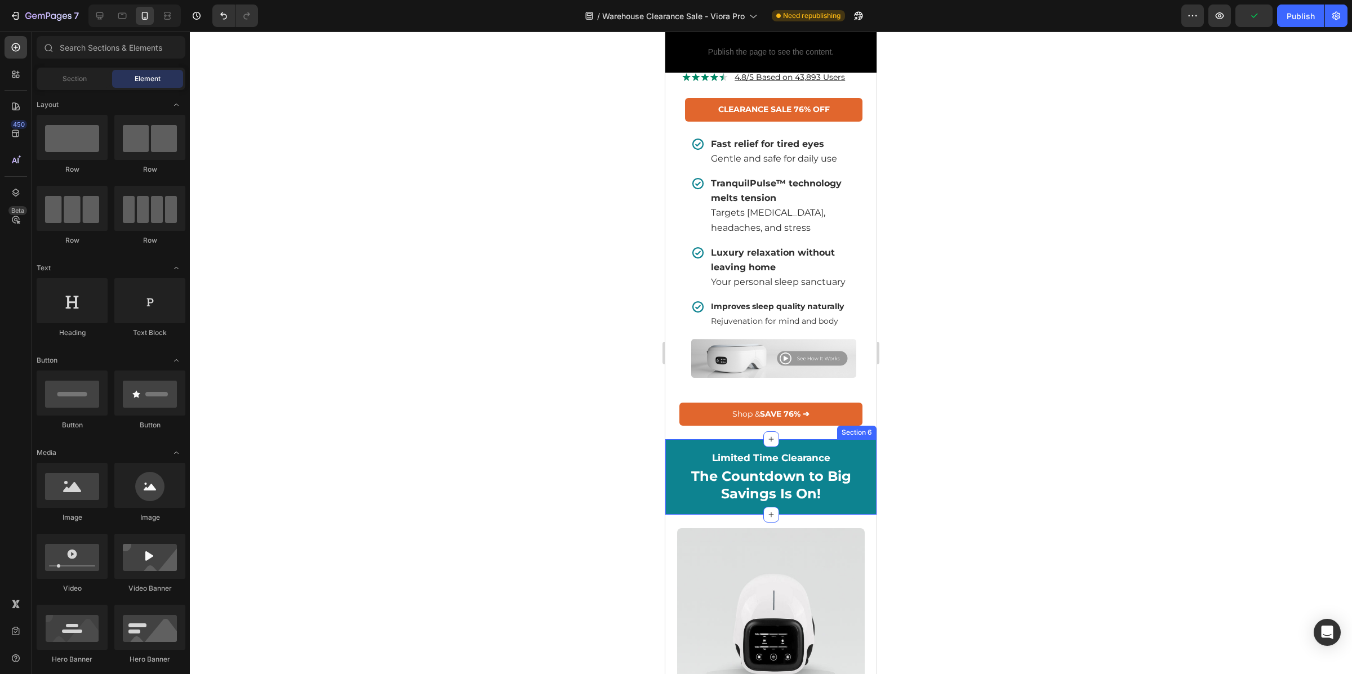
click at [671, 491] on div "Limited Time Clearance Heading The Countdown to Big Savings Is On! Heading Row …" at bounding box center [770, 477] width 211 height 76
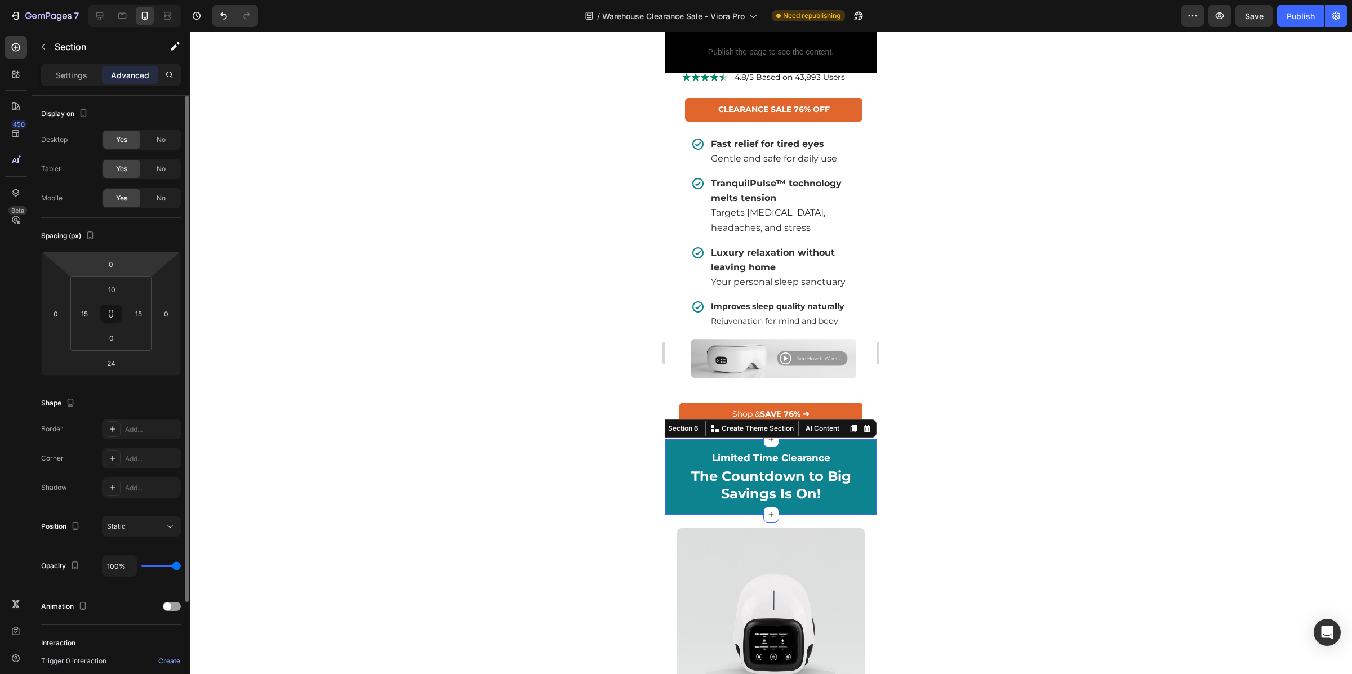
click at [126, 0] on html "7 Version history / Warehouse Clearance Sale - Viora Pro Need republishing Prev…" at bounding box center [676, 0] width 1352 height 0
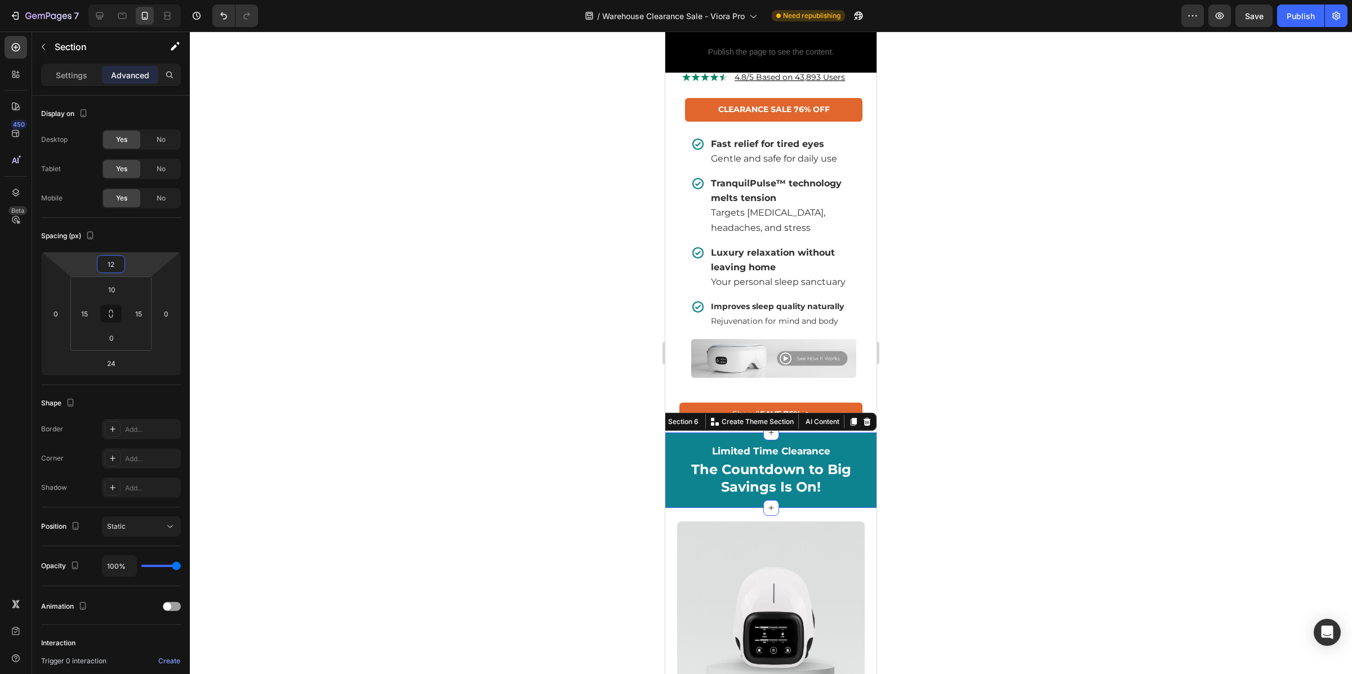
type input "12"
click at [1042, 361] on div at bounding box center [771, 353] width 1162 height 643
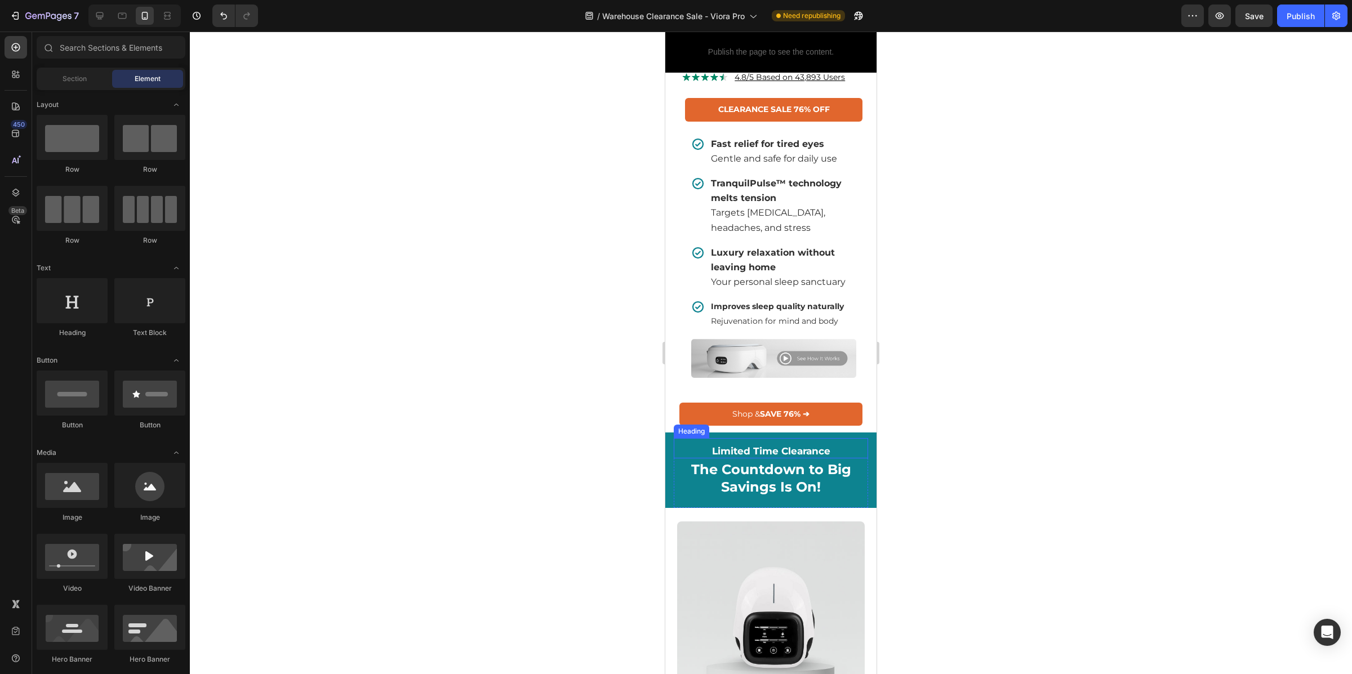
click at [678, 458] on h2 "Limited Time Clearance" at bounding box center [771, 451] width 194 height 15
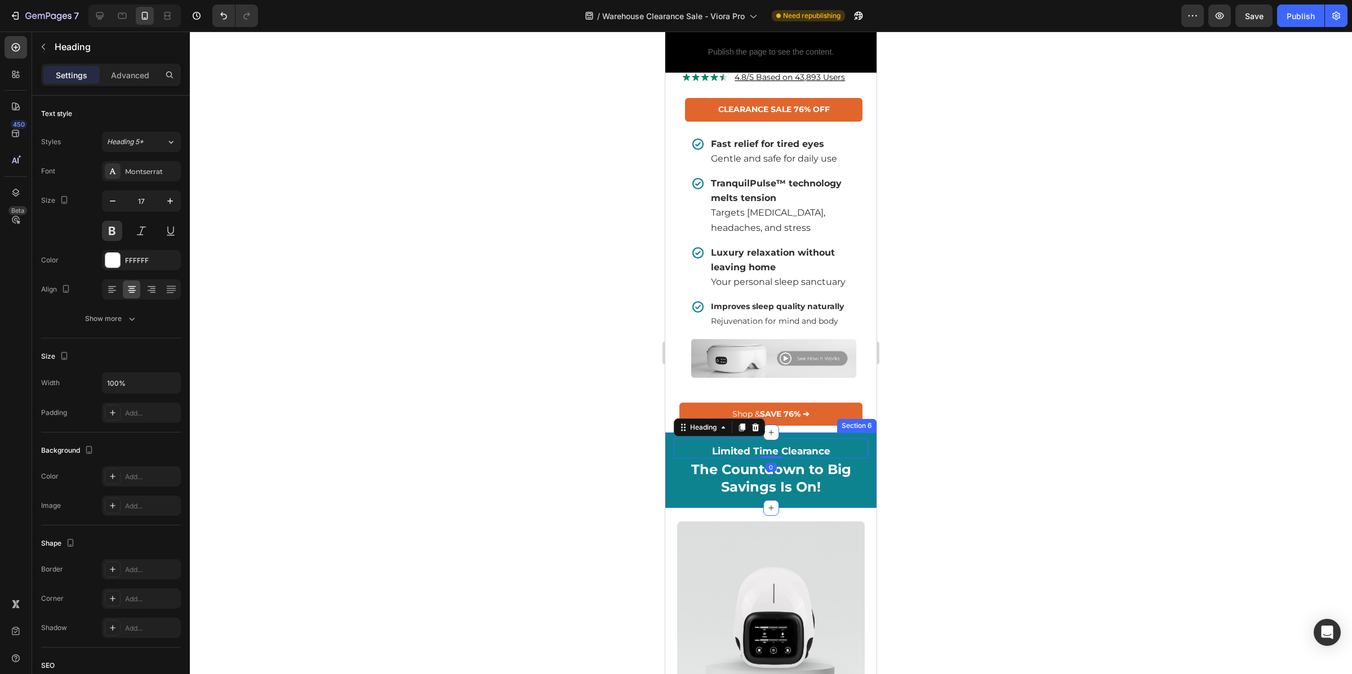
click at [671, 488] on div "Limited Time Clearance Heading 0 The Countdown to Big Savings Is On! Heading Ro…" at bounding box center [770, 471] width 211 height 76
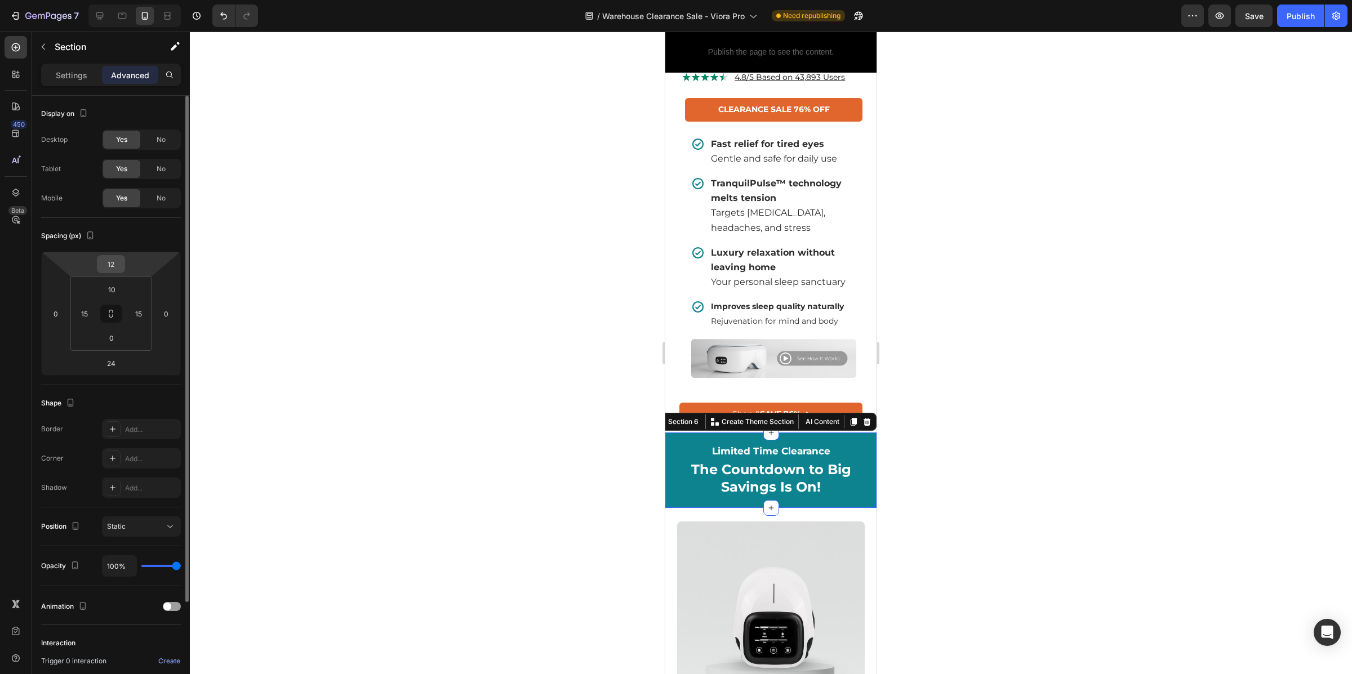
click at [119, 256] on input "12" at bounding box center [111, 264] width 23 height 17
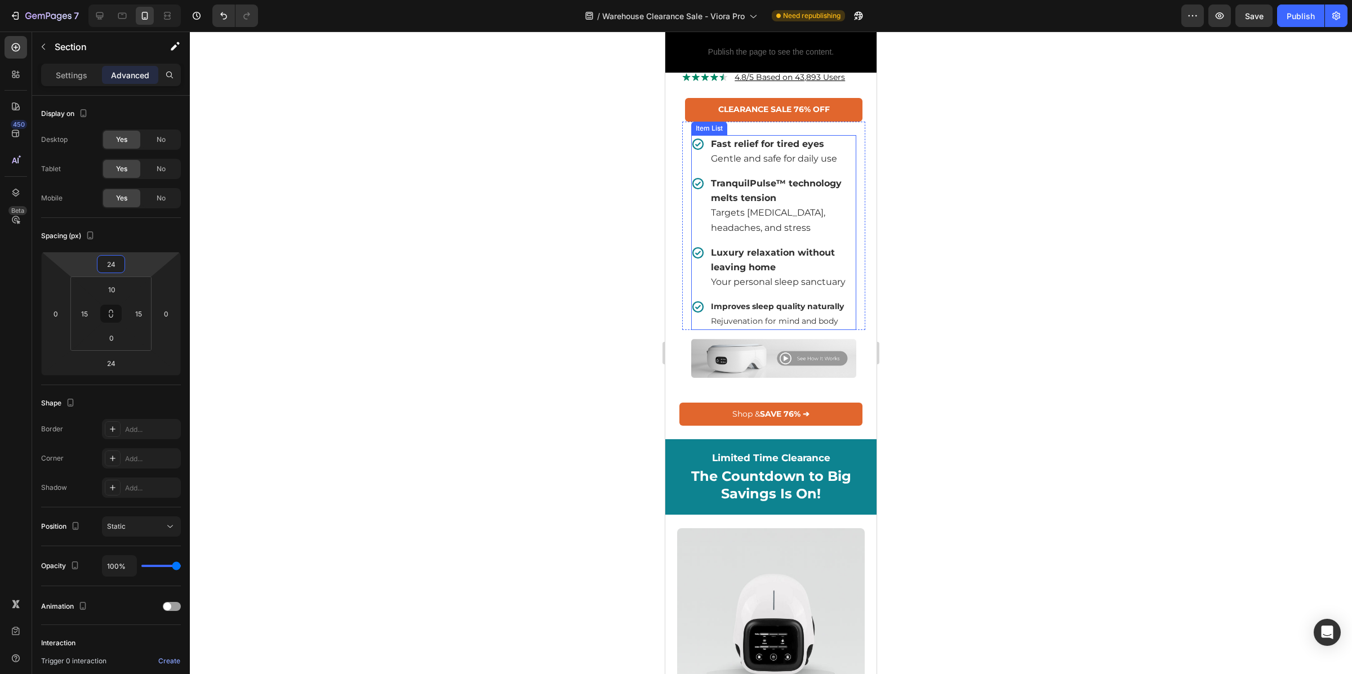
type input "24"
click at [1141, 350] on div at bounding box center [771, 353] width 1162 height 643
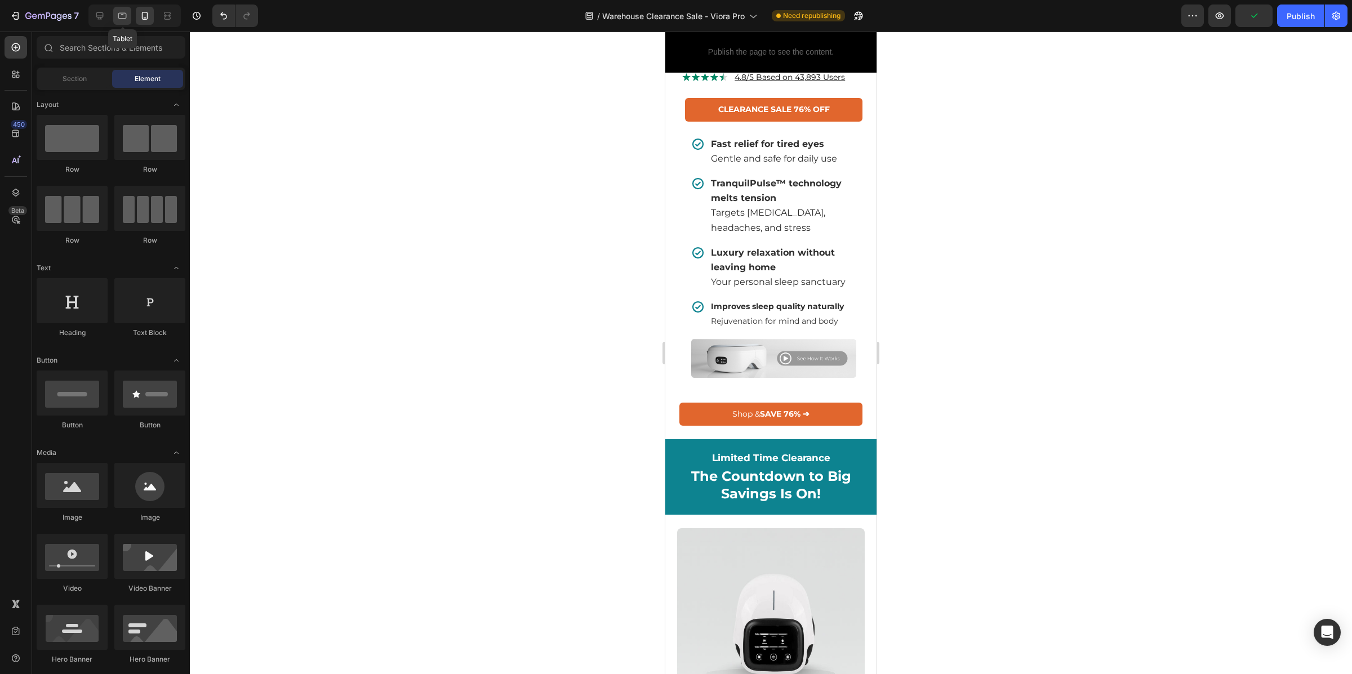
click at [125, 16] on icon at bounding box center [122, 15] width 11 height 11
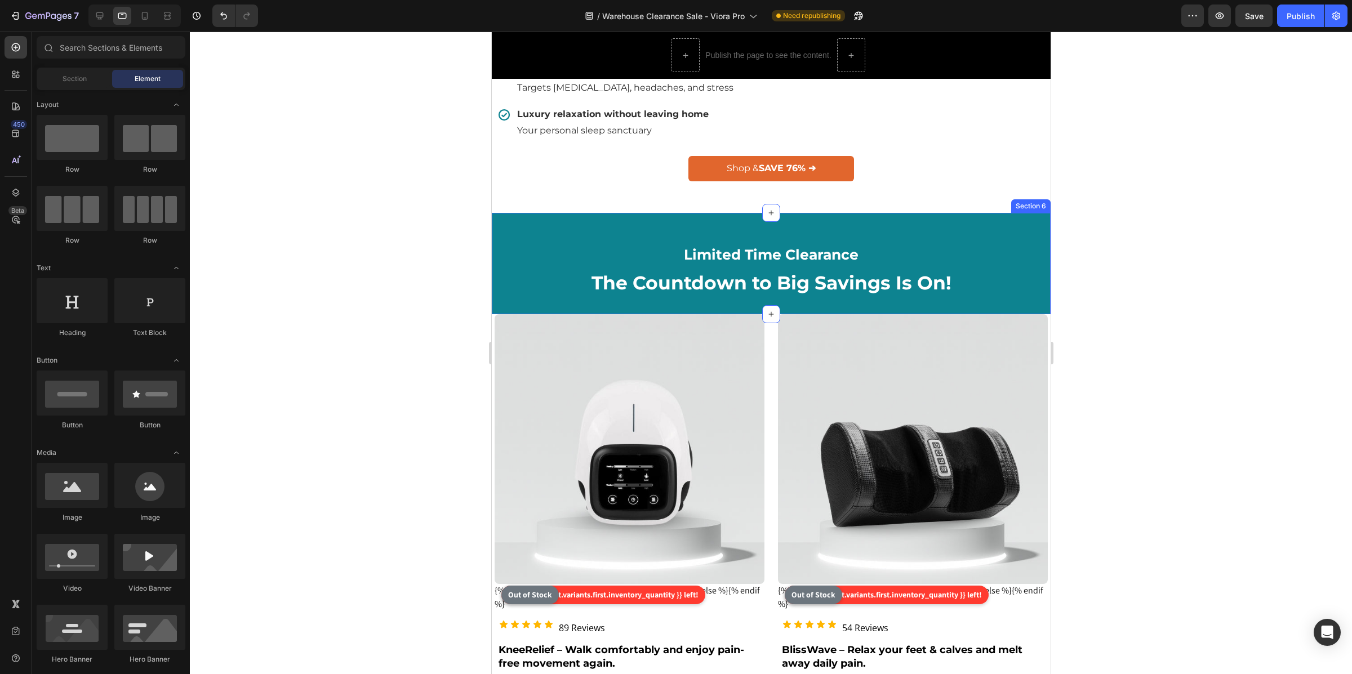
click at [497, 246] on div "Limited Time Clearance Heading The Countdown to Big Savings Is On! Heading Row …" at bounding box center [770, 263] width 559 height 101
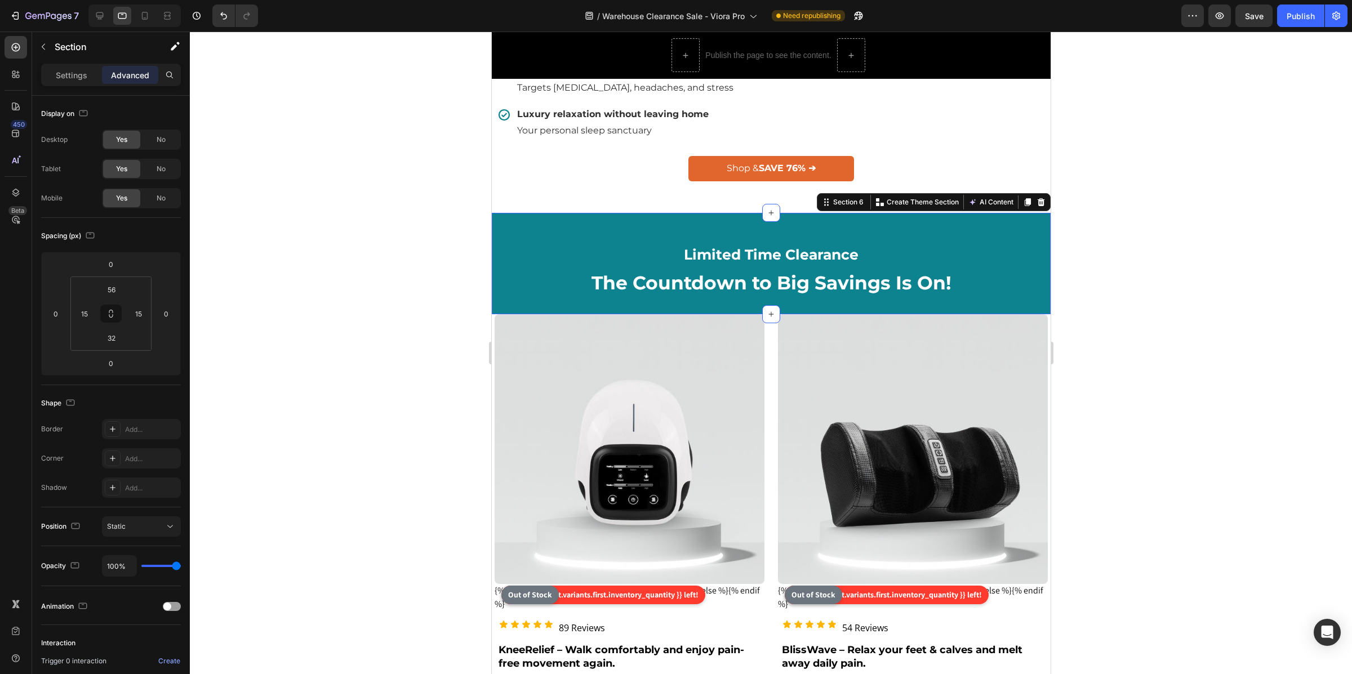
click at [125, 70] on p "Advanced" at bounding box center [130, 75] width 38 height 12
drag, startPoint x: 119, startPoint y: 366, endPoint x: 104, endPoint y: 363, distance: 14.8
click at [104, 363] on input "0" at bounding box center [111, 363] width 23 height 17
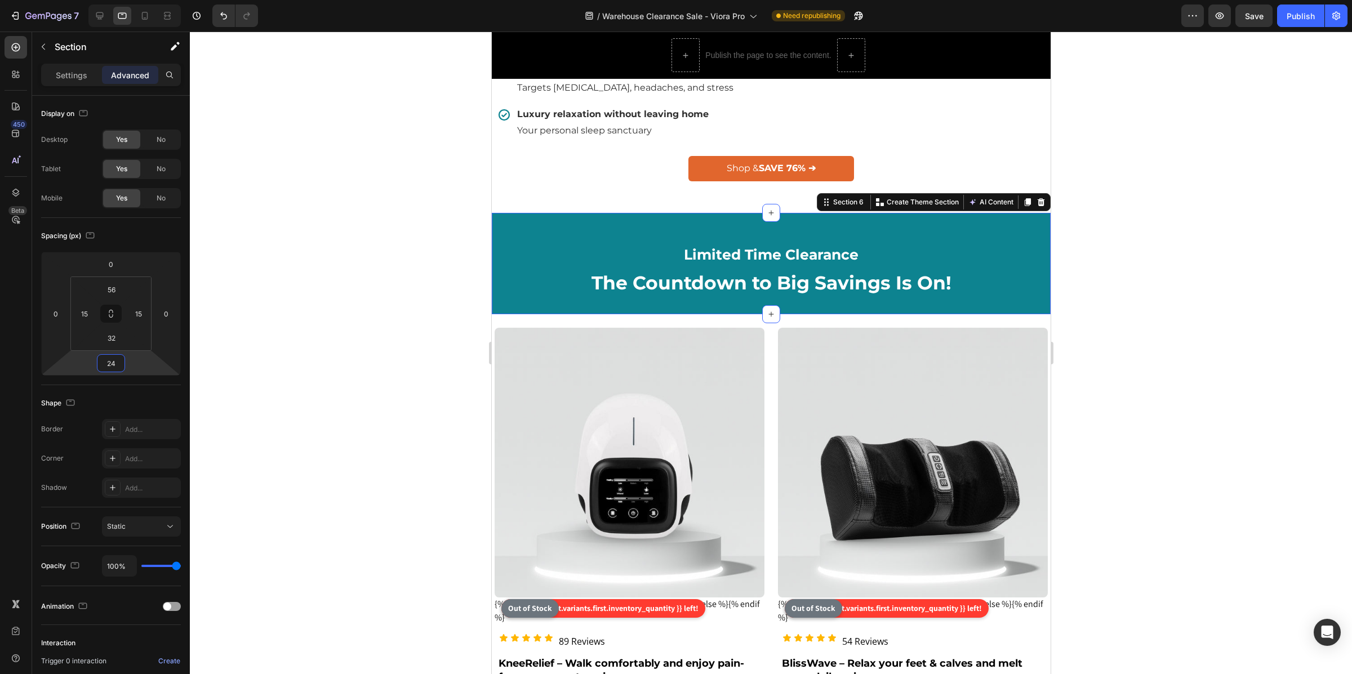
type input "24"
click at [1286, 278] on div at bounding box center [771, 353] width 1162 height 643
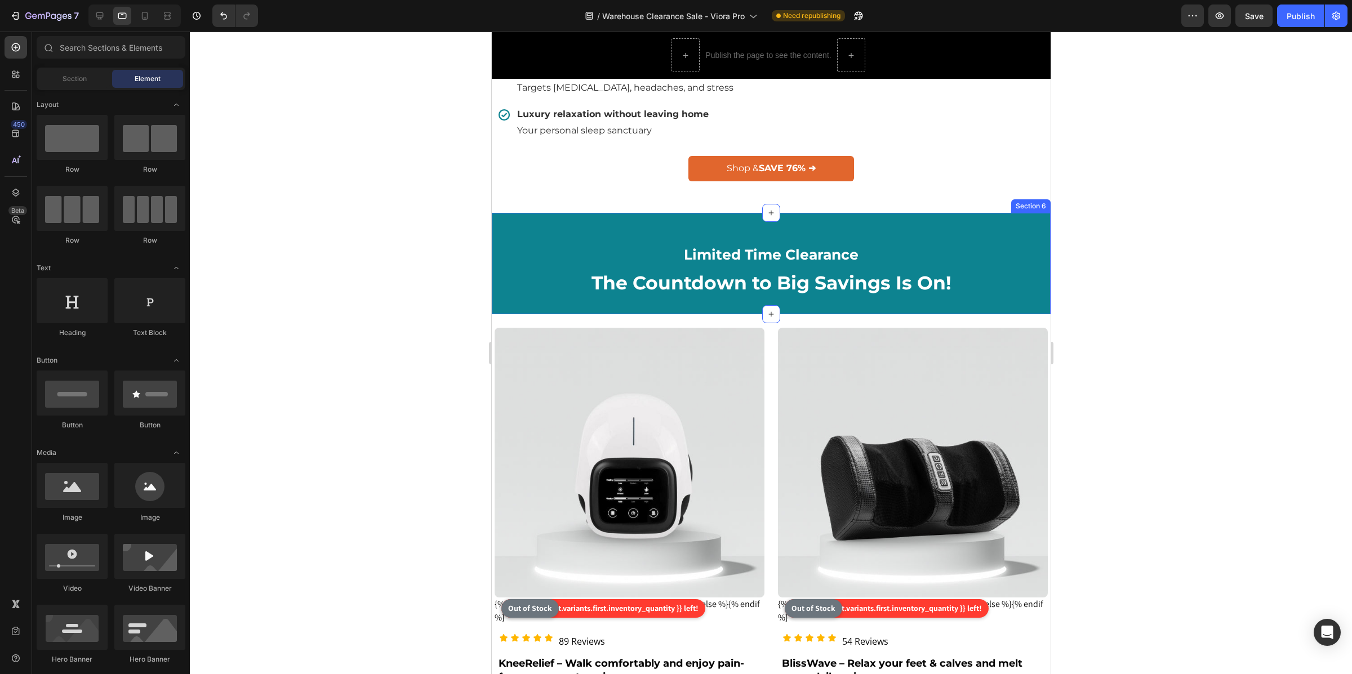
click at [794, 262] on div "Limited Time Clearance Heading The Countdown to Big Savings Is On! Heading Row …" at bounding box center [770, 263] width 559 height 101
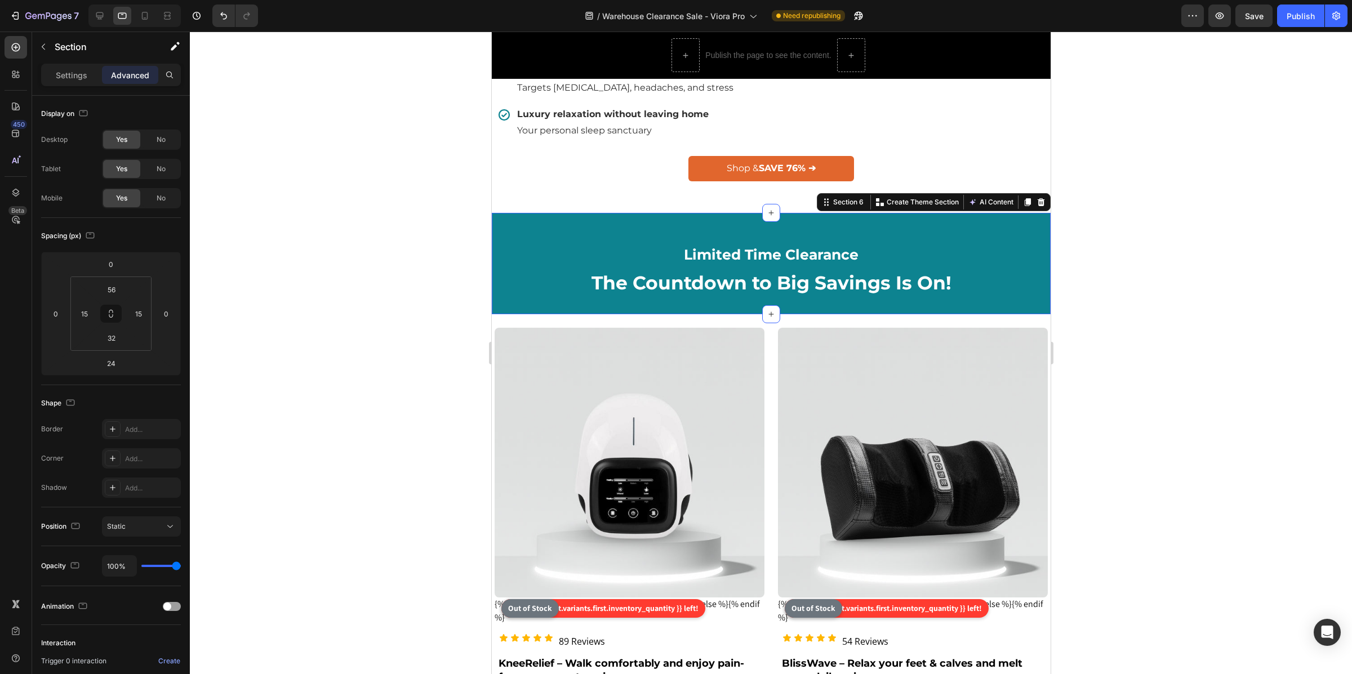
click at [794, 262] on div "Limited Time Clearance Heading The Countdown to Big Savings Is On! Heading Row …" at bounding box center [770, 263] width 559 height 101
click at [725, 265] on h2 "Limited Time Clearance" at bounding box center [771, 254] width 542 height 21
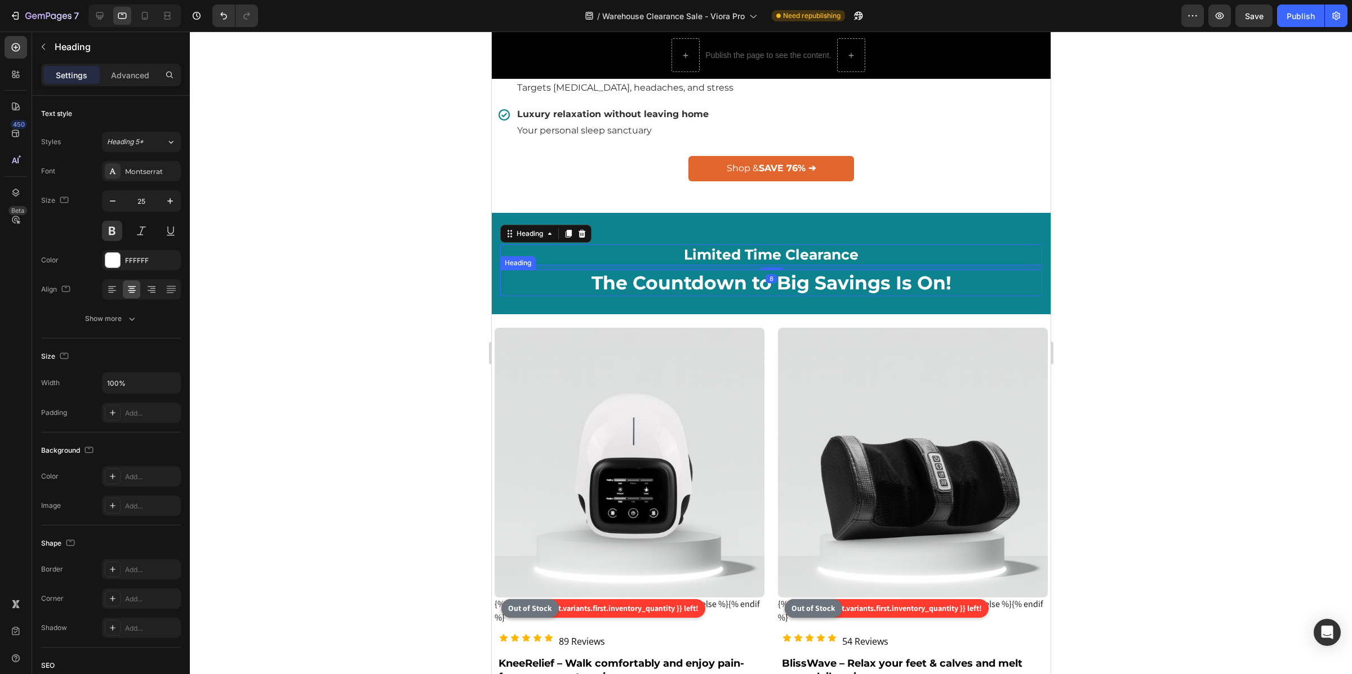
click at [697, 294] on strong "The Countdown to Big Savings Is On!" at bounding box center [771, 282] width 360 height 23
click at [685, 265] on h2 "Limited Time Clearance" at bounding box center [771, 254] width 542 height 21
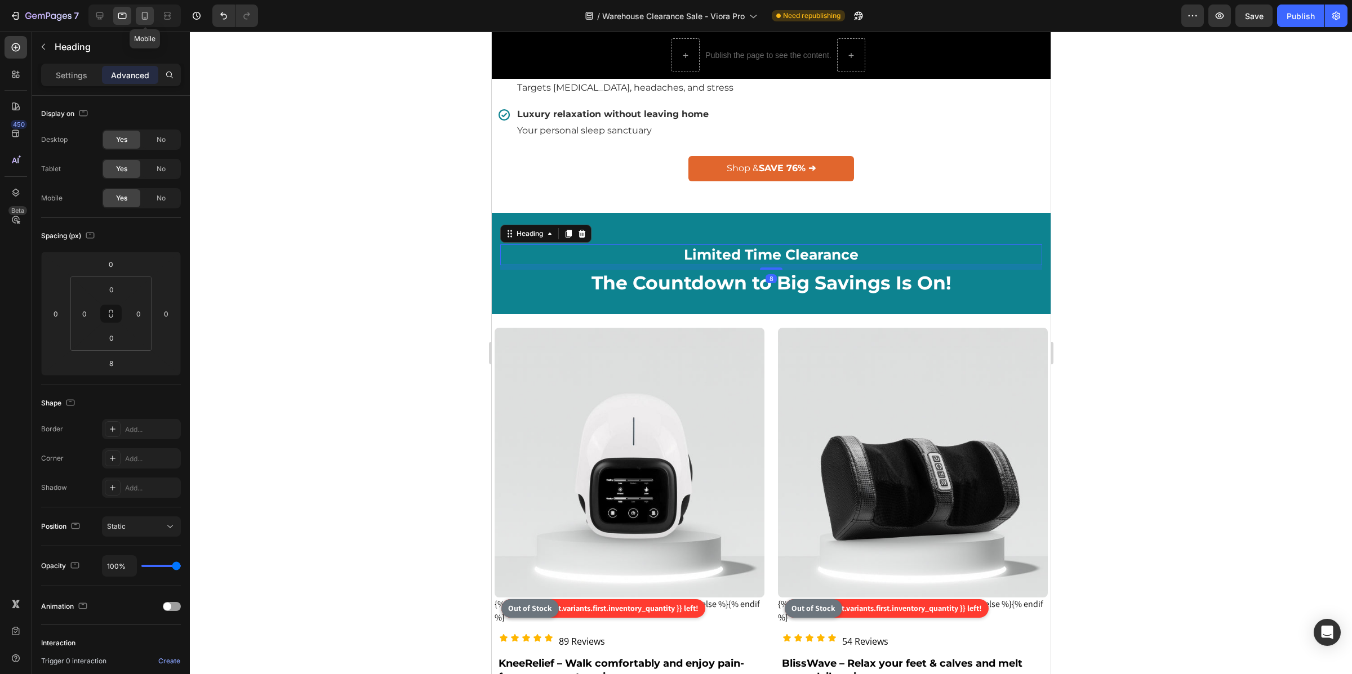
click at [144, 15] on icon at bounding box center [144, 15] width 11 height 11
type input "0"
type input "10"
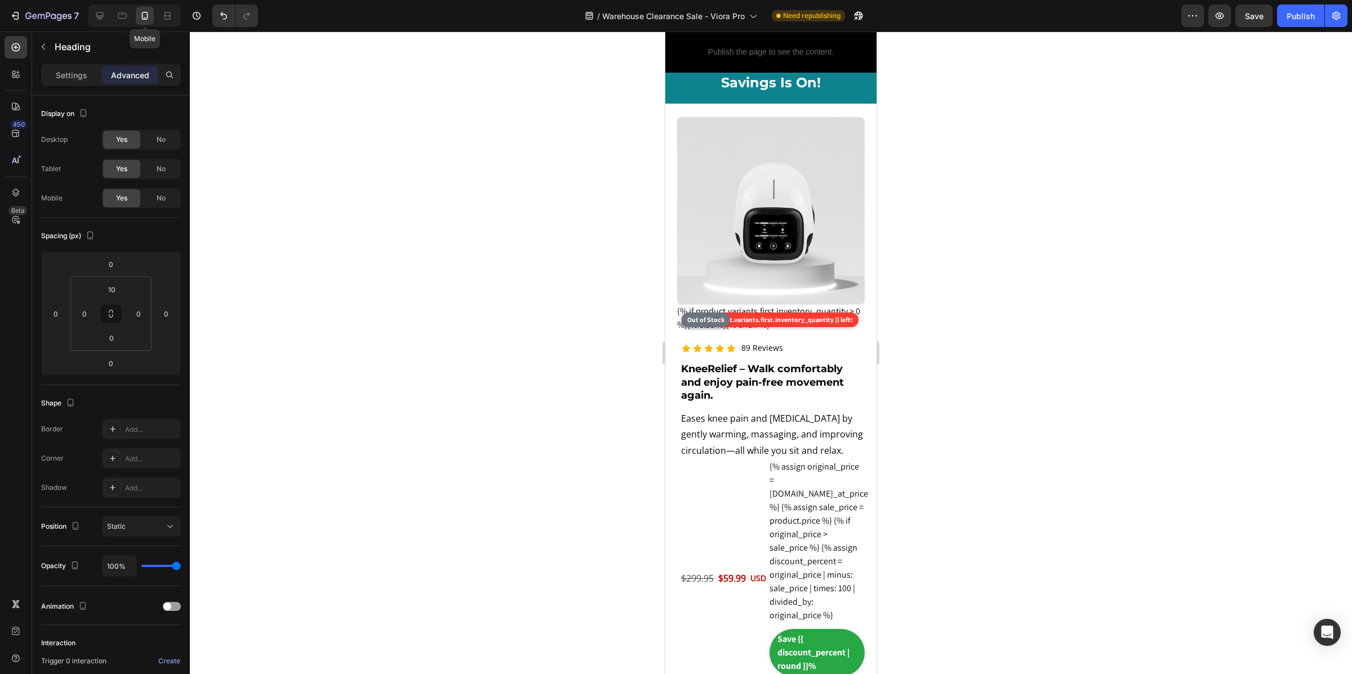
scroll to position [1264, 0]
click at [1038, 186] on div at bounding box center [771, 353] width 1162 height 643
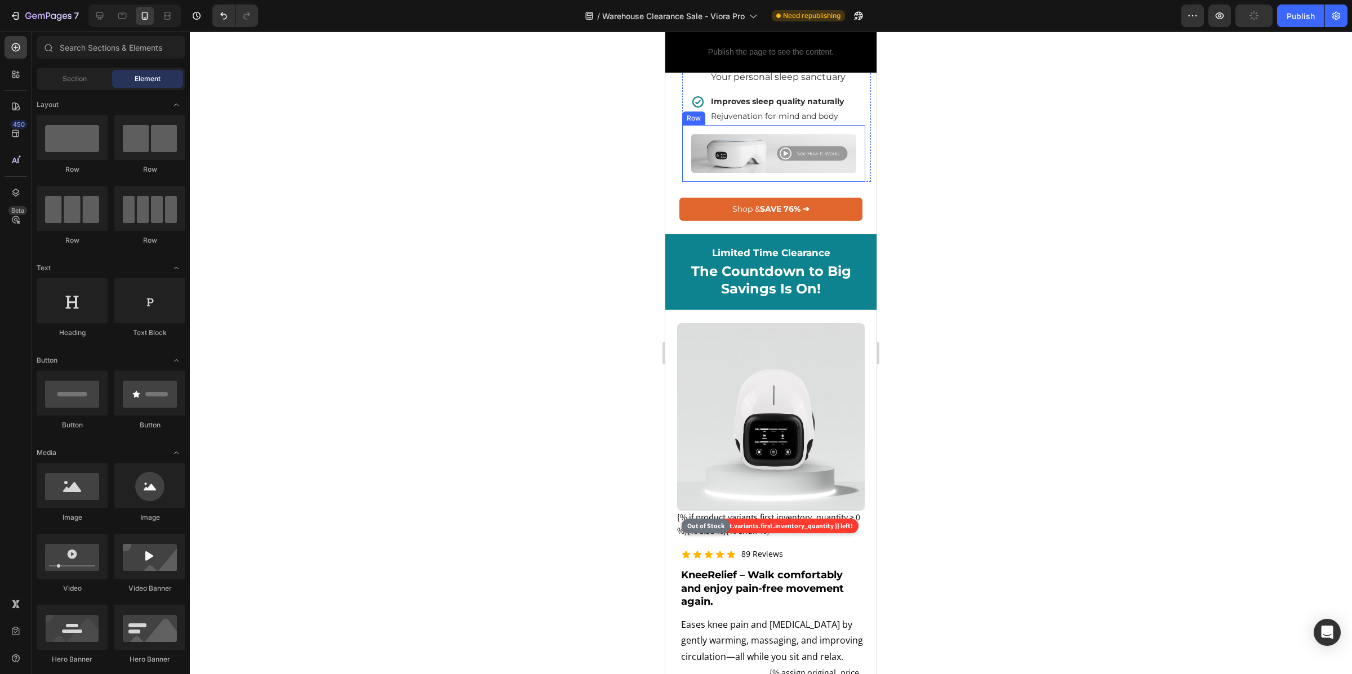
scroll to position [1029, 0]
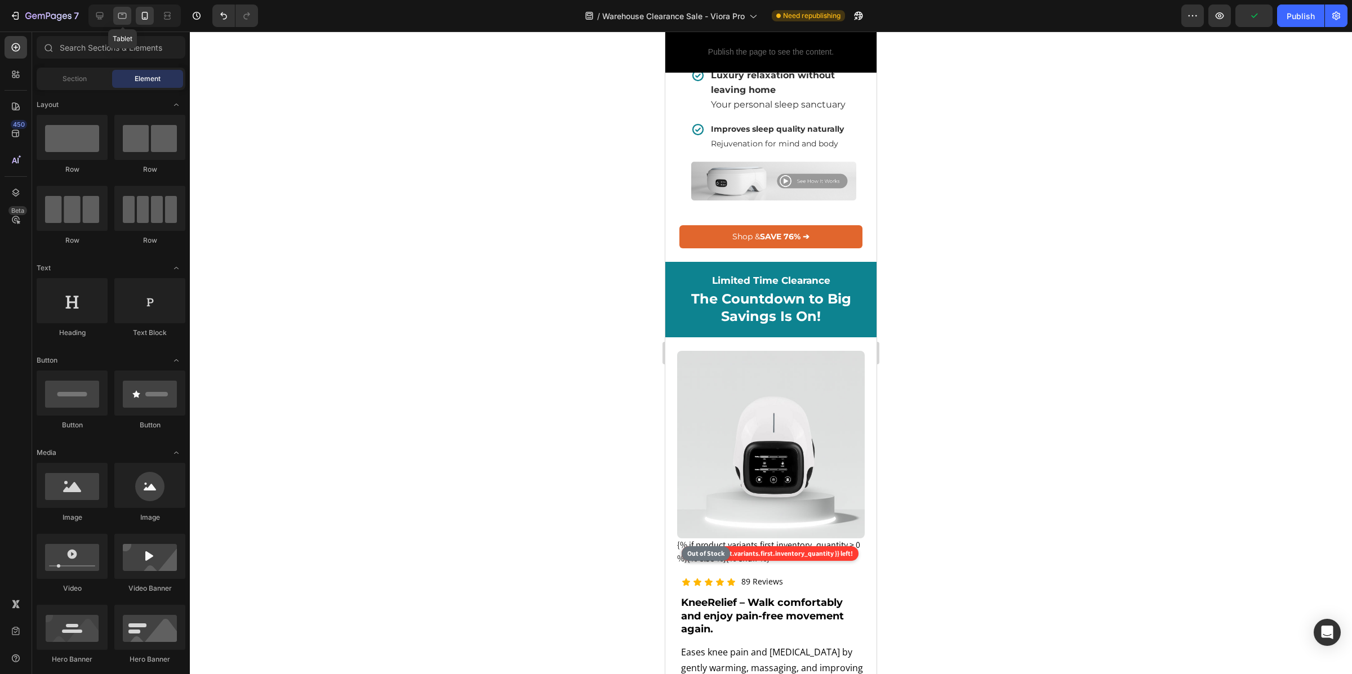
click at [117, 10] on icon at bounding box center [122, 15] width 11 height 11
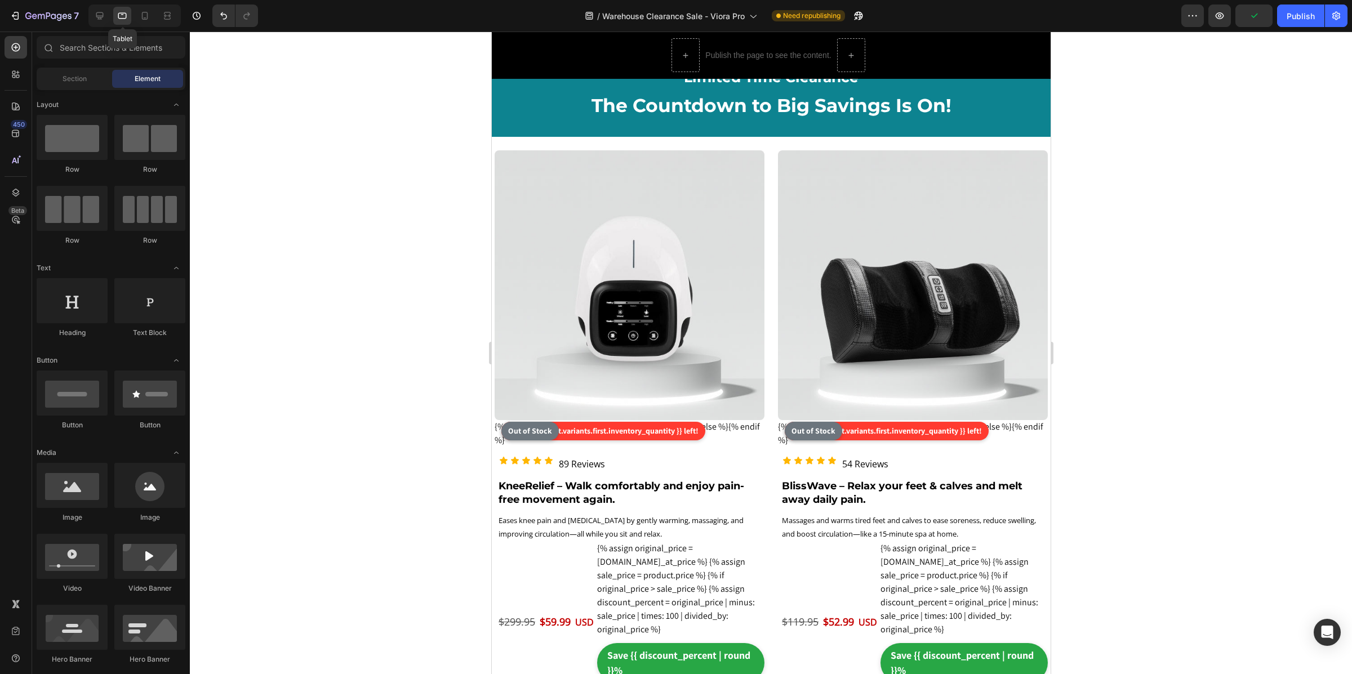
scroll to position [948, 0]
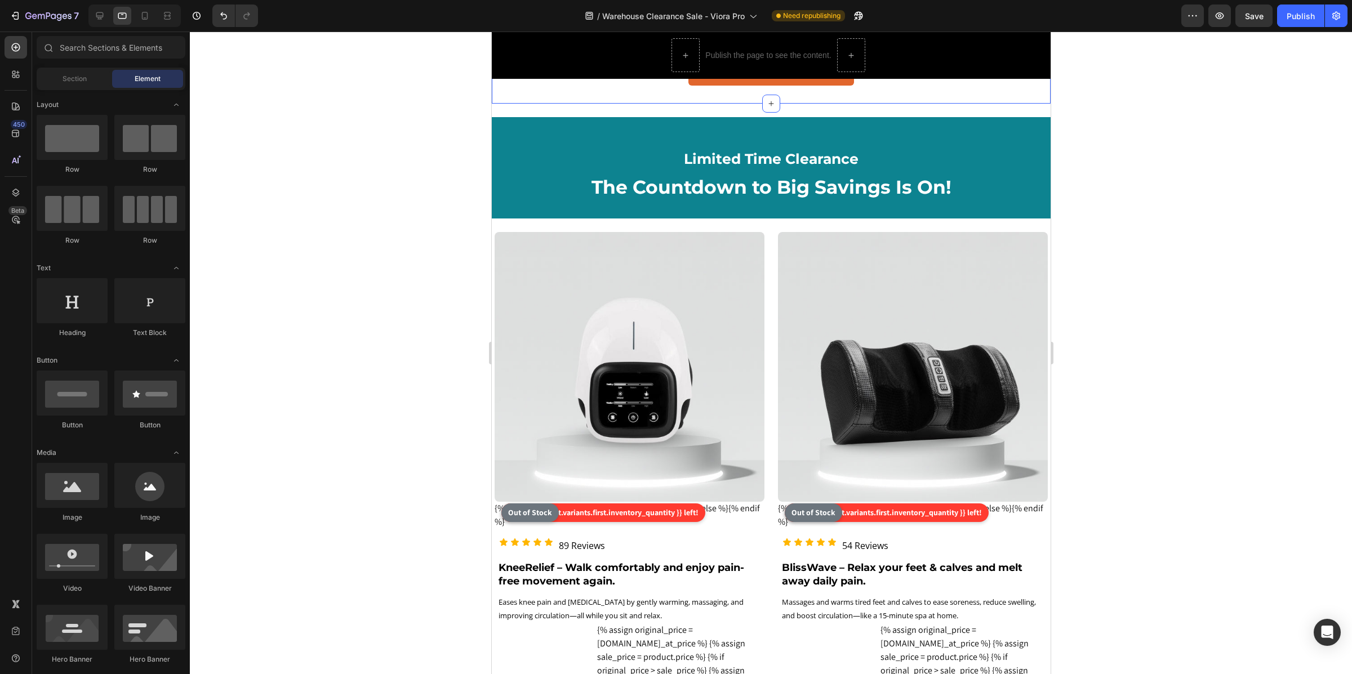
click at [696, 140] on div "Publish the page to see the content. Custom Code 🎁 PRIME DAY EXCLUSIVE 🎁 UP TO …" at bounding box center [770, 481] width 559 height 2749
click at [663, 162] on div "Limited Time Clearance Heading The Countdown to Big Savings Is On! Heading Row …" at bounding box center [770, 167] width 559 height 101
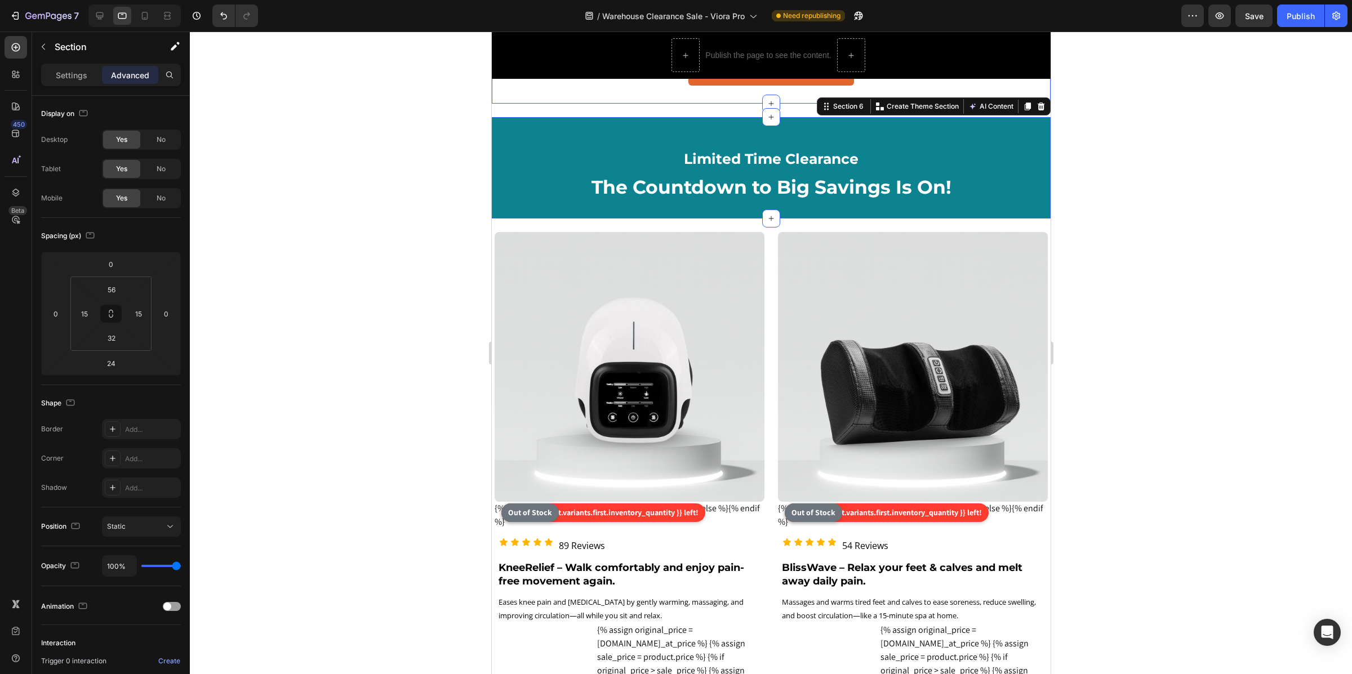
click at [634, 86] on div "Shop & SAVE 76% ➔ Button" at bounding box center [770, 72] width 559 height 25
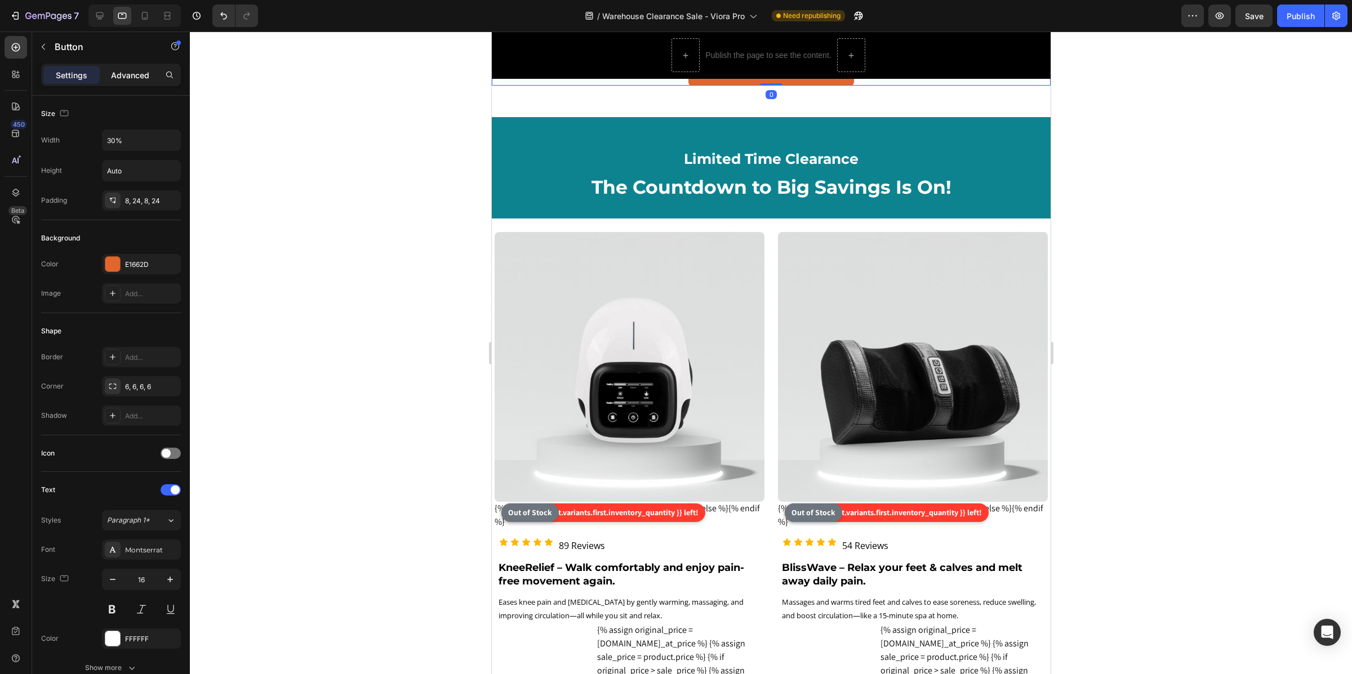
click at [121, 68] on div "Advanced" at bounding box center [130, 75] width 56 height 18
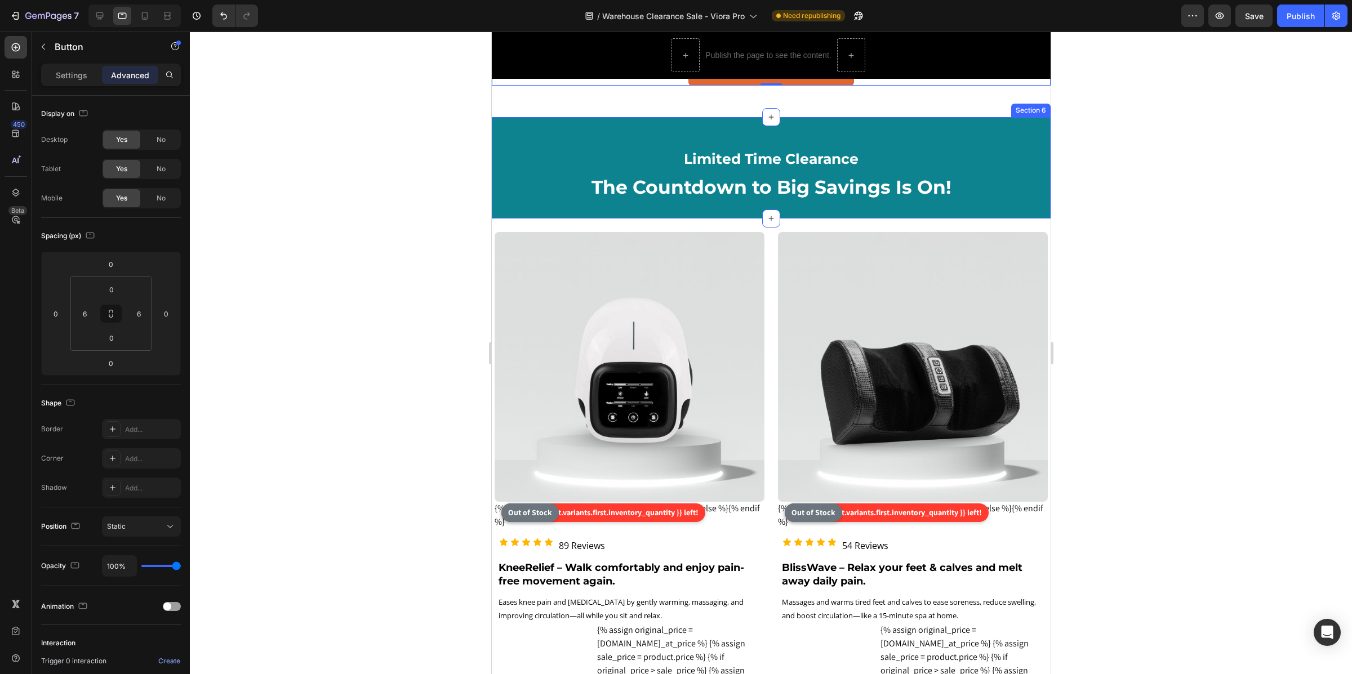
click at [524, 175] on div "Limited Time Clearance Heading The Countdown to Big Savings Is On! Heading Row …" at bounding box center [770, 167] width 559 height 101
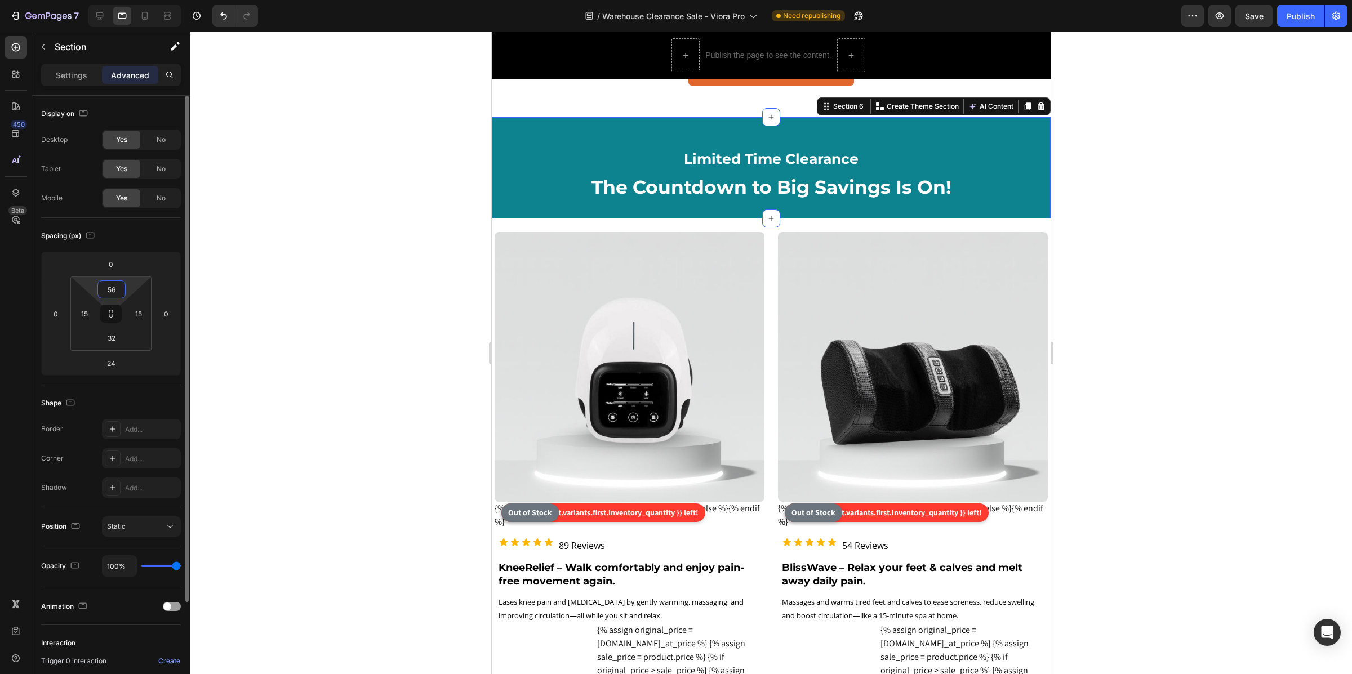
click at [118, 285] on input "56" at bounding box center [111, 289] width 23 height 17
click at [157, 0] on html "7 Version history / Warehouse Clearance Sale - Viora Pro Need republishing Prev…" at bounding box center [676, 0] width 1352 height 0
click at [113, 289] on input "56" at bounding box center [111, 289] width 23 height 17
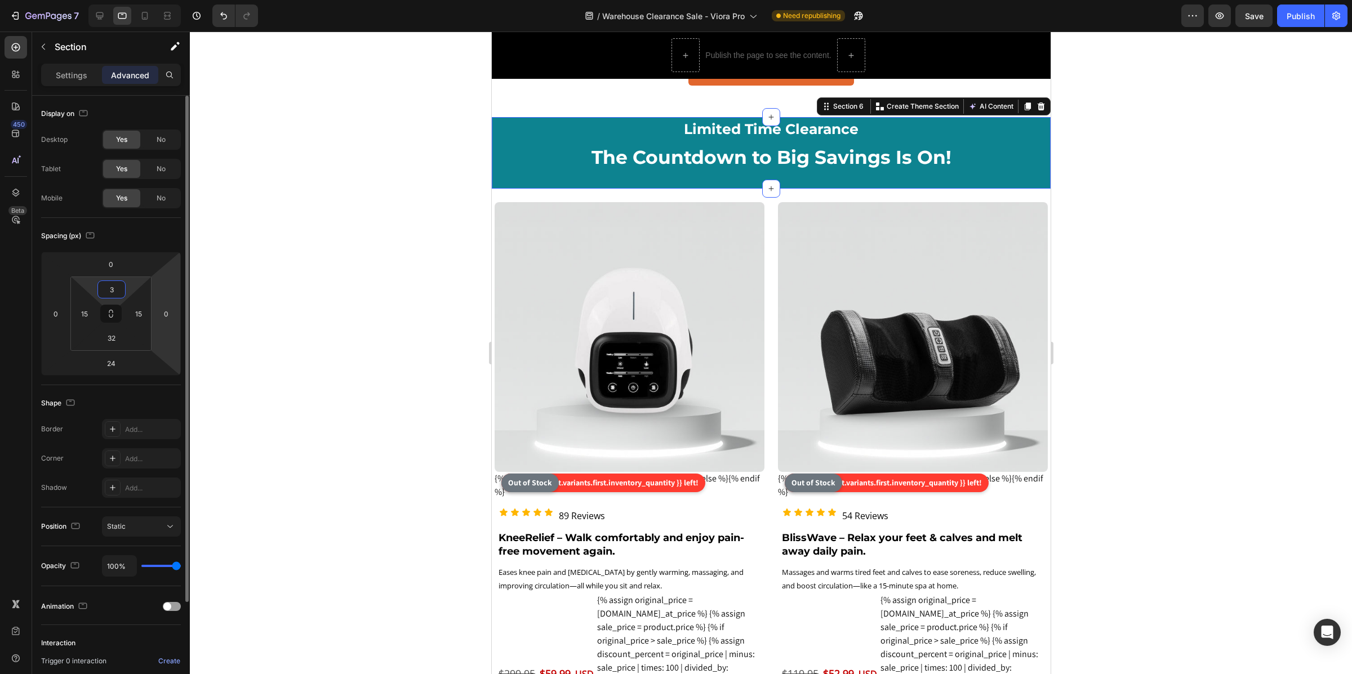
type input "32"
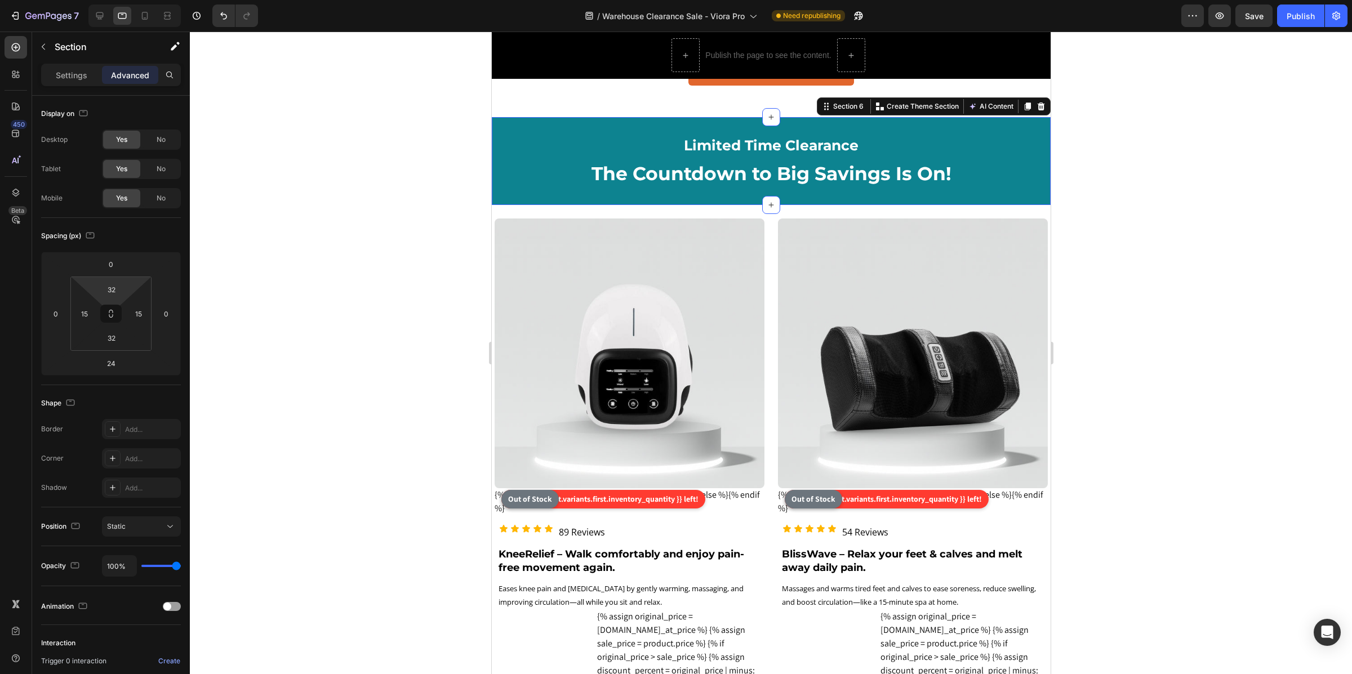
click at [304, 246] on div at bounding box center [771, 353] width 1162 height 643
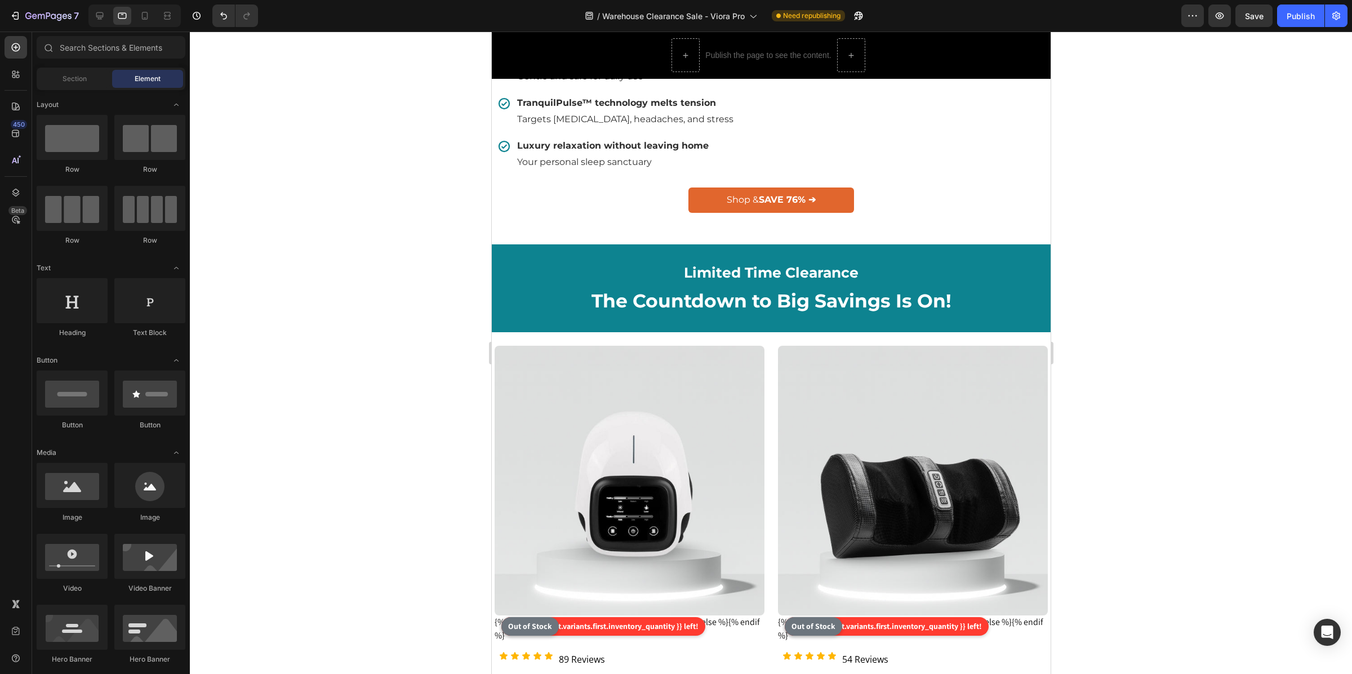
scroll to position [814, 0]
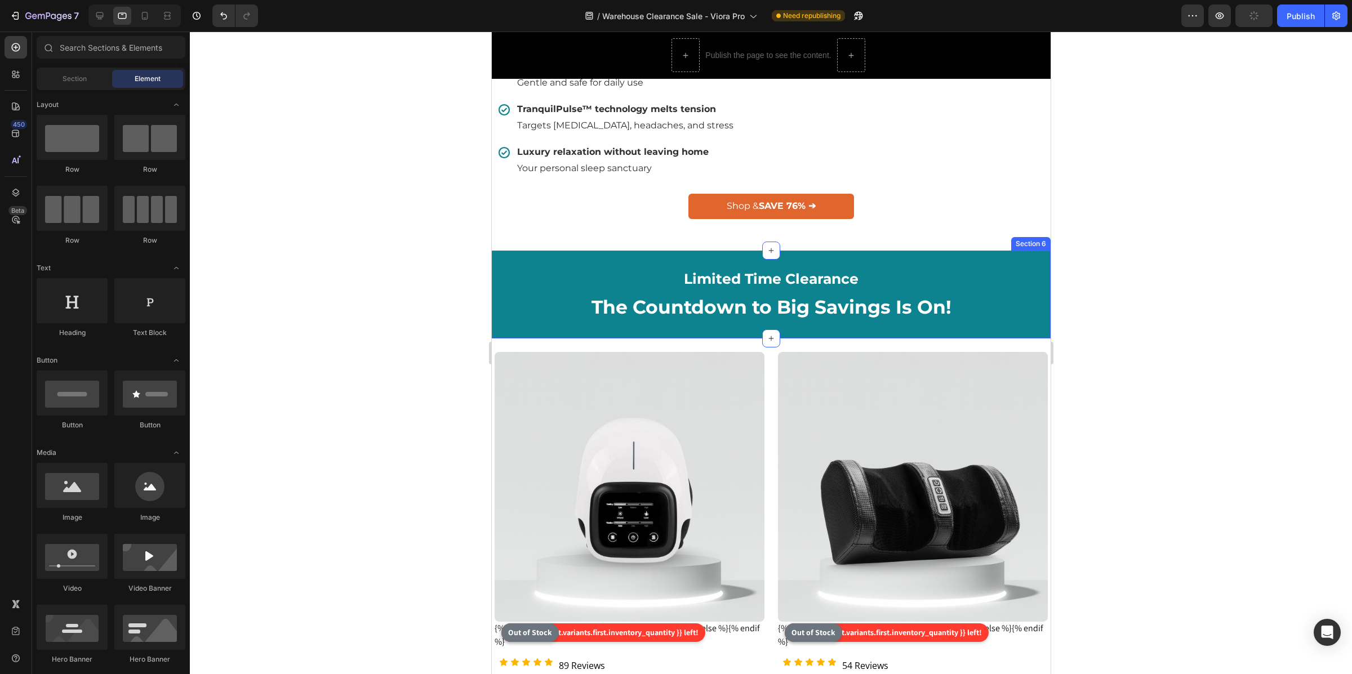
click at [498, 310] on div "Limited Time Clearance Heading The Countdown to Big Savings Is On! Heading Row …" at bounding box center [770, 294] width 559 height 87
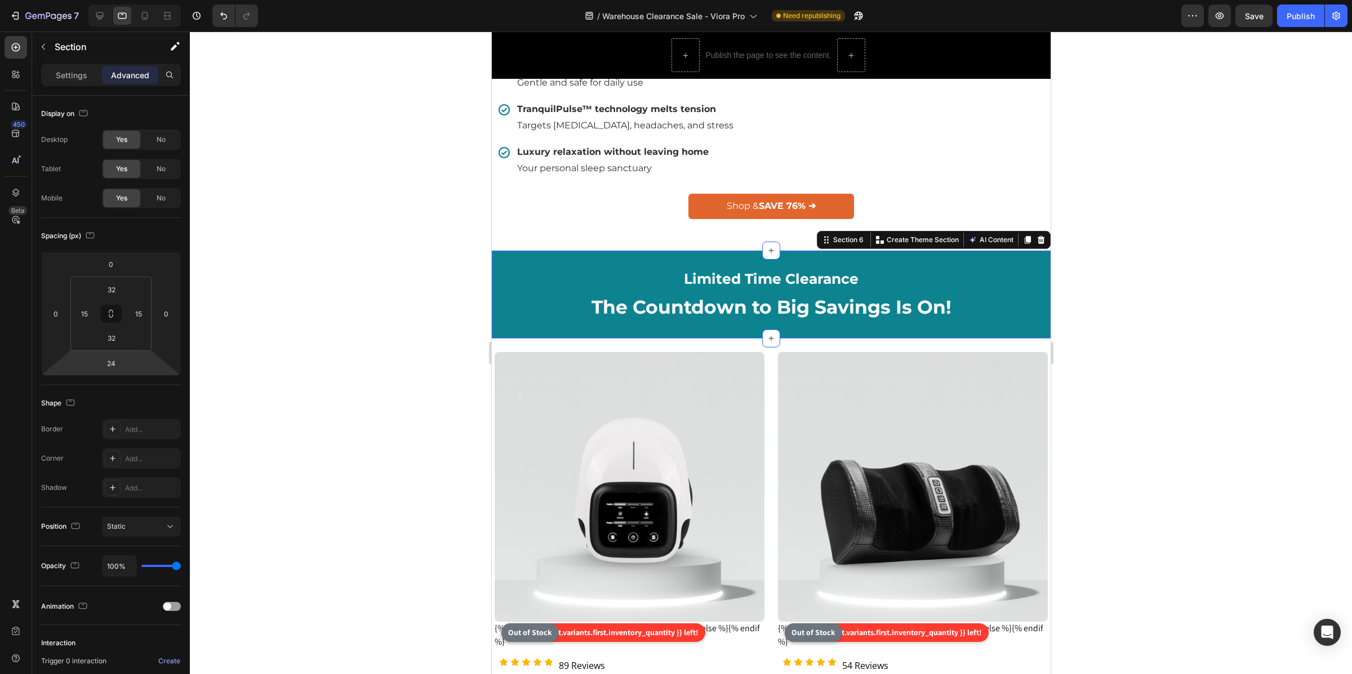
click at [132, 0] on html "7 Version history / Warehouse Clearance Sale - Viora Pro Need republishing Prev…" at bounding box center [676, 0] width 1352 height 0
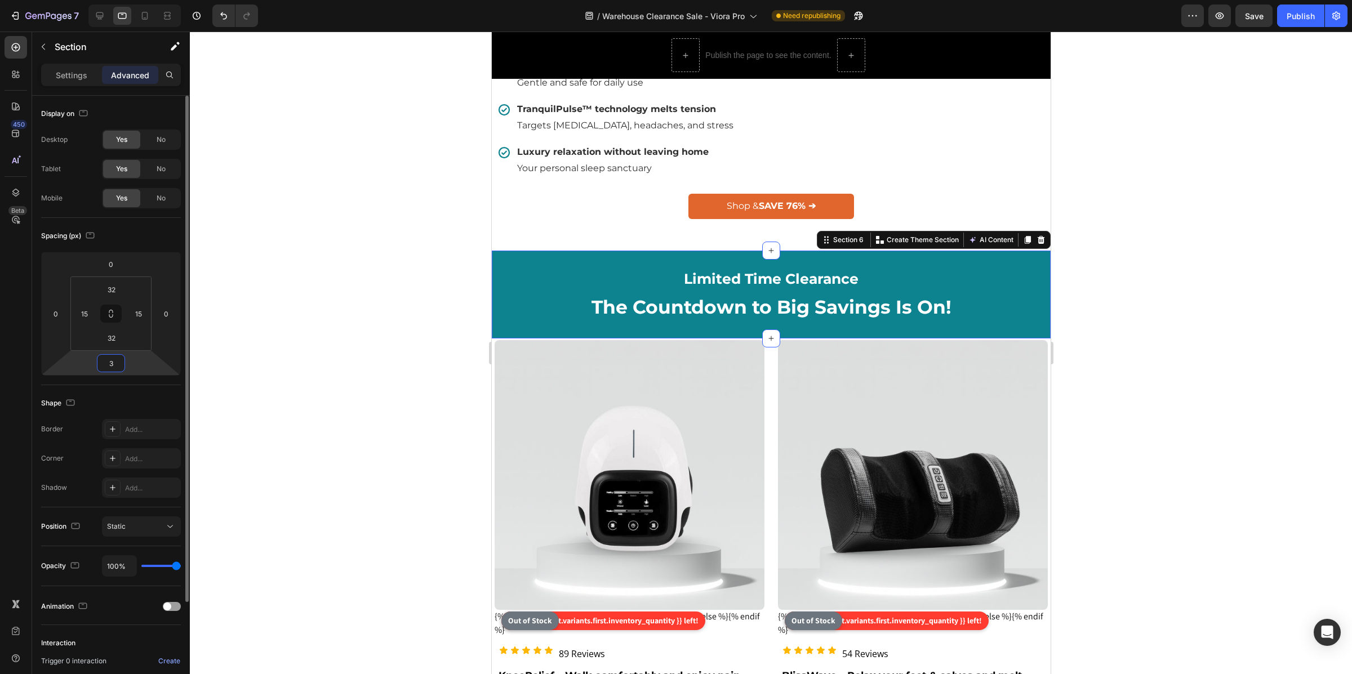
type input "36"
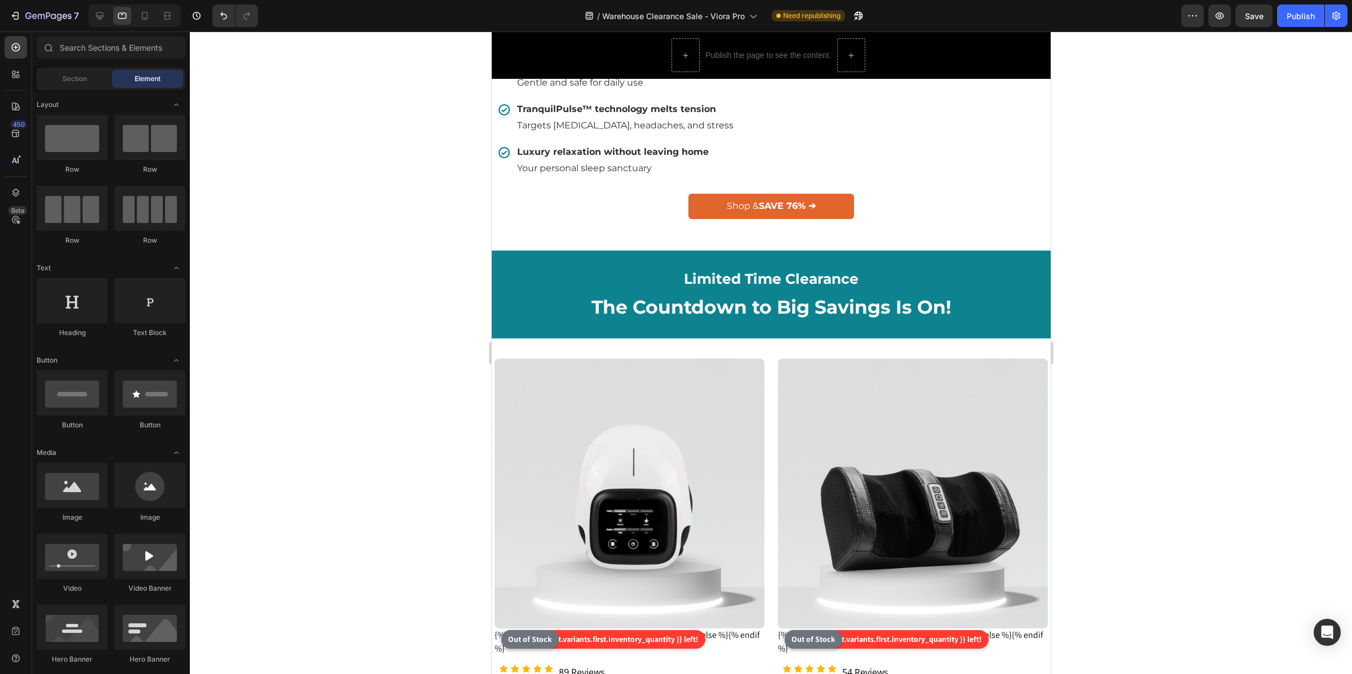
click at [694, 272] on div "Publish the page to see the content. Custom Code 🎁 PRIME DAY EXCLUSIVE 🎁 UP TO …" at bounding box center [770, 611] width 559 height 2743
click at [688, 268] on div "Publish the page to see the content. Custom Code 🎁 PRIME DAY EXCLUSIVE 🎁 UP TO …" at bounding box center [770, 611] width 559 height 2743
click at [701, 271] on div "Publish the page to see the content. Custom Code 🎁 PRIME DAY EXCLUSIVE 🎁 UP TO …" at bounding box center [770, 611] width 559 height 2743
click at [733, 271] on div "Publish the page to see the content. Custom Code 🎁 PRIME DAY EXCLUSIVE 🎁 UP TO …" at bounding box center [770, 611] width 559 height 2743
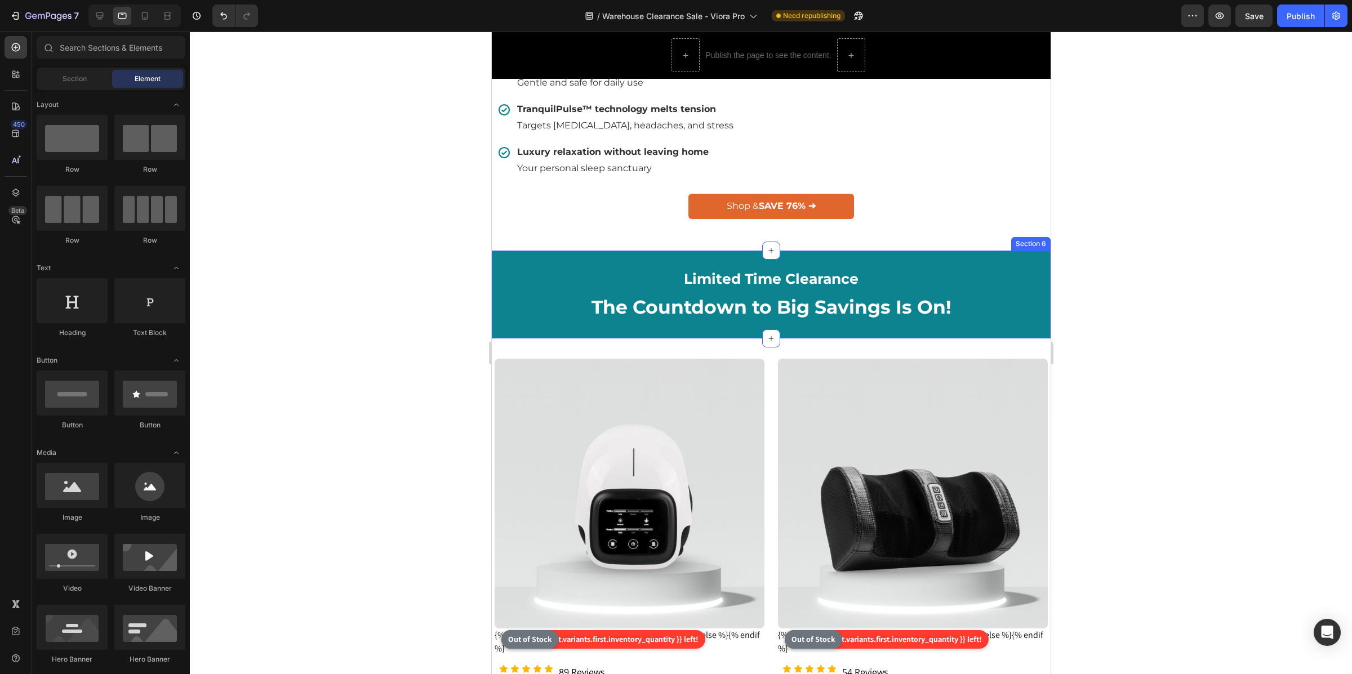
click at [567, 286] on div "Limited Time Clearance Heading The Countdown to Big Savings Is On! Heading Row …" at bounding box center [770, 294] width 559 height 87
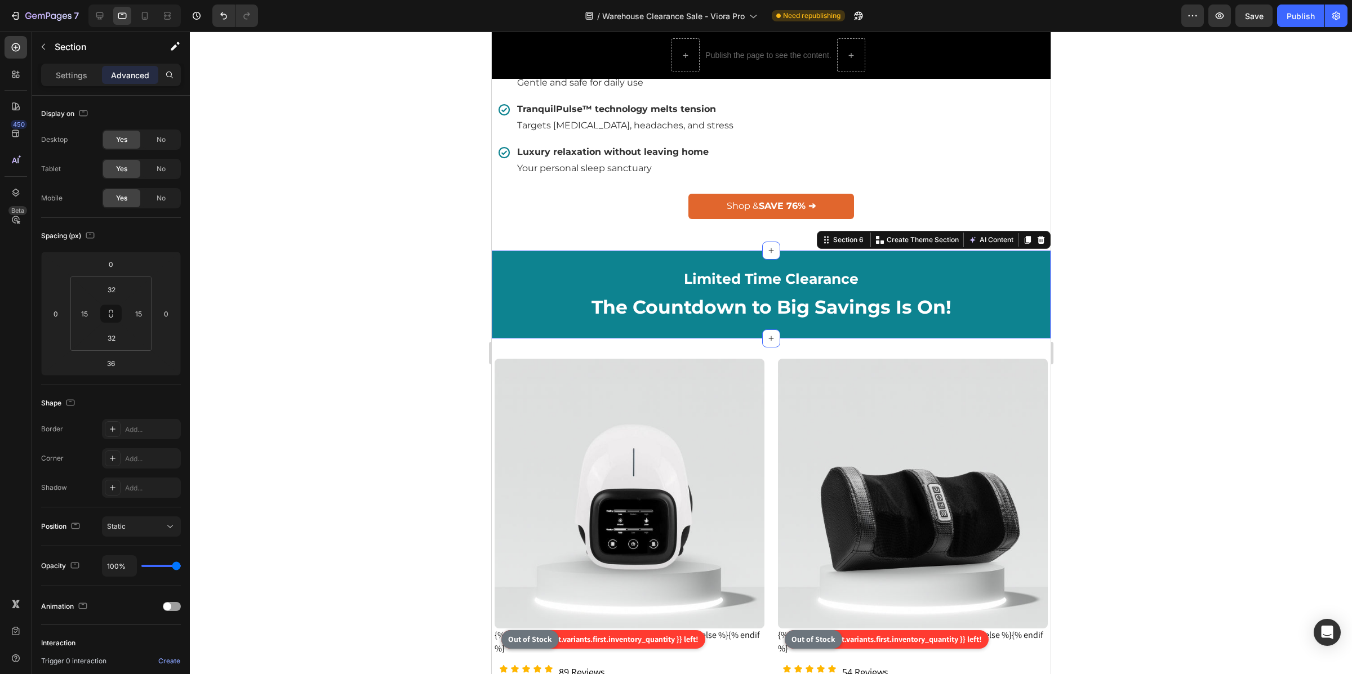
click at [203, 328] on div at bounding box center [771, 353] width 1162 height 643
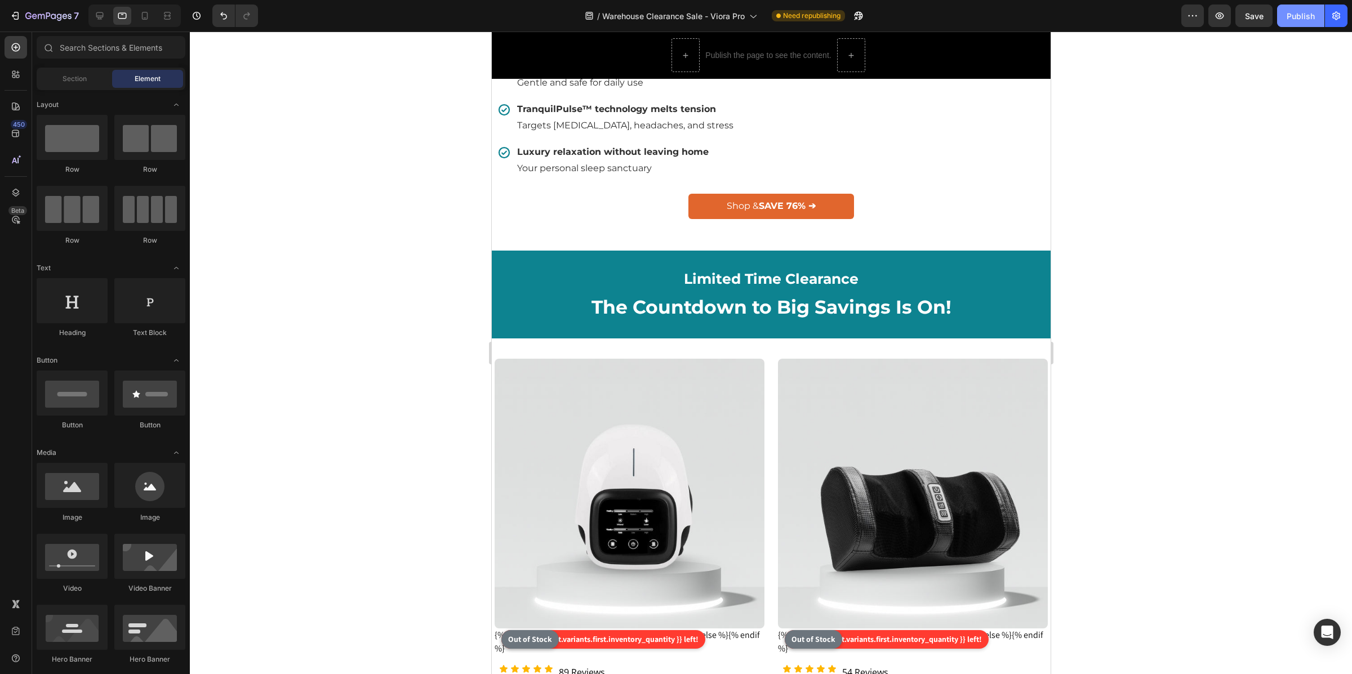
click at [1291, 17] on div "Publish" at bounding box center [1300, 16] width 28 height 12
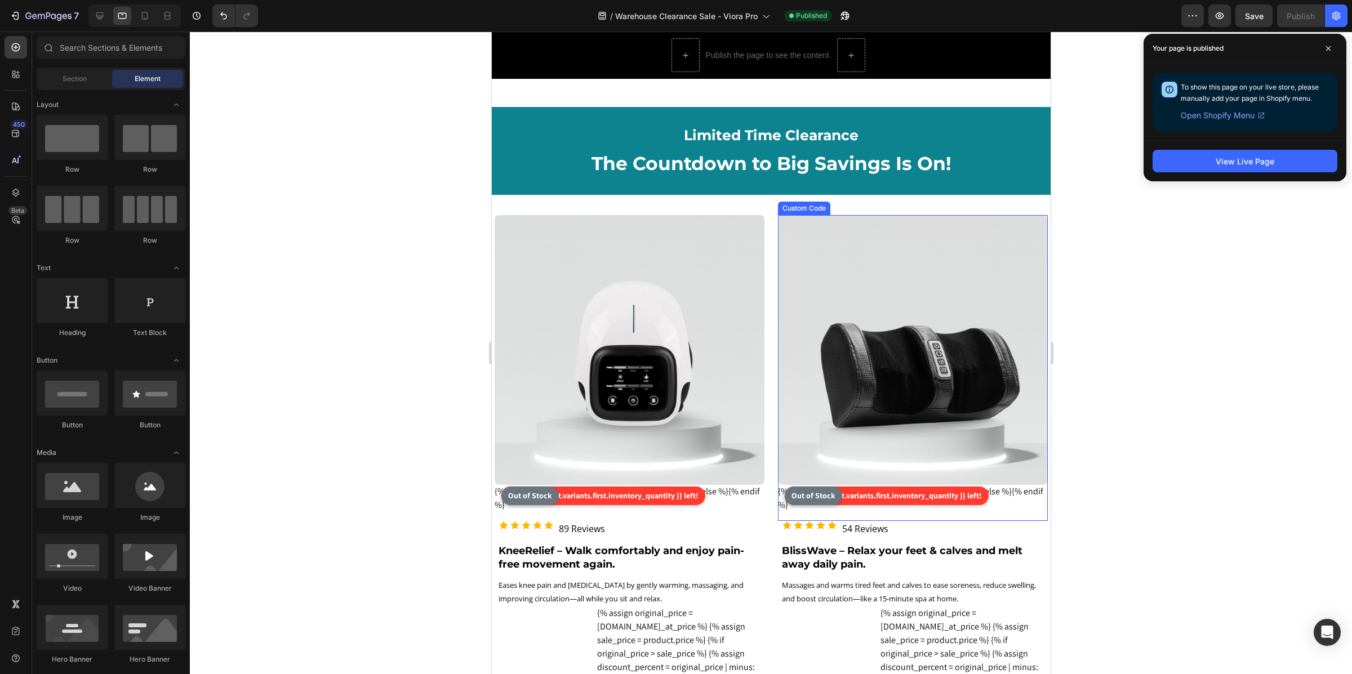
scroll to position [959, 0]
click at [1184, 389] on div at bounding box center [771, 353] width 1162 height 643
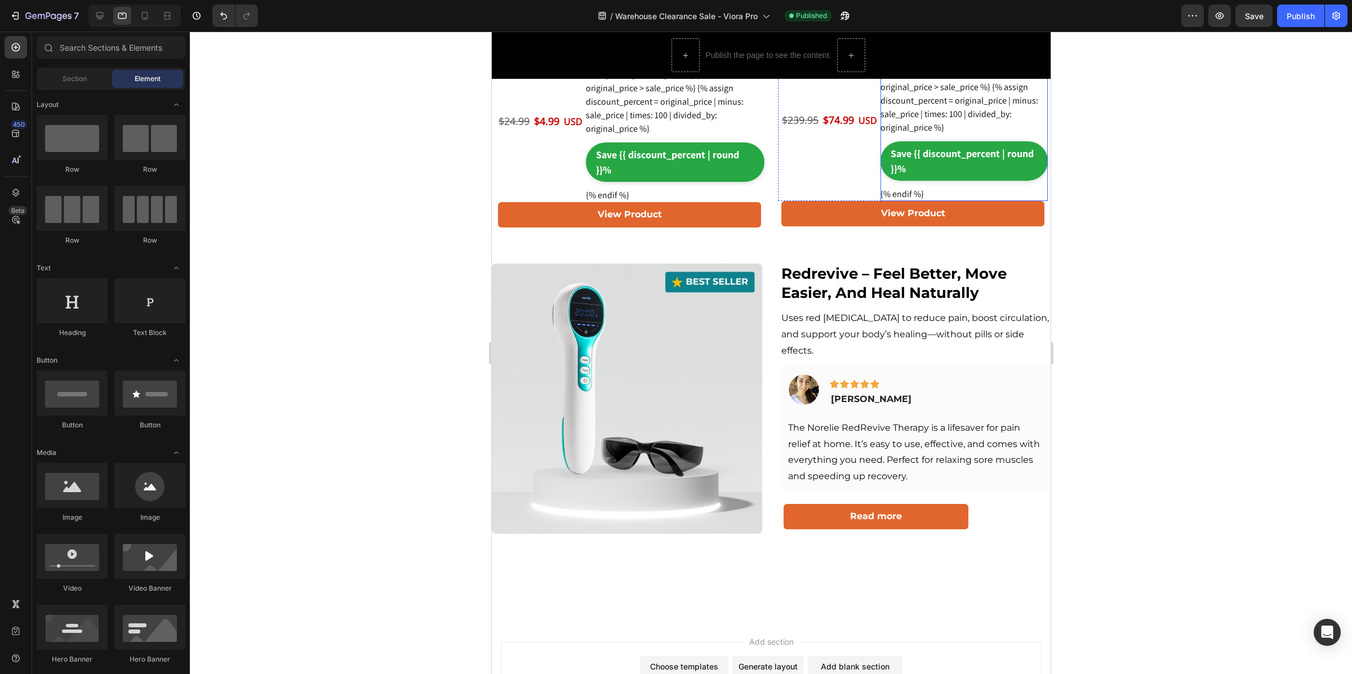
scroll to position [2189, 0]
